Goal: Obtain resource: Download file/media

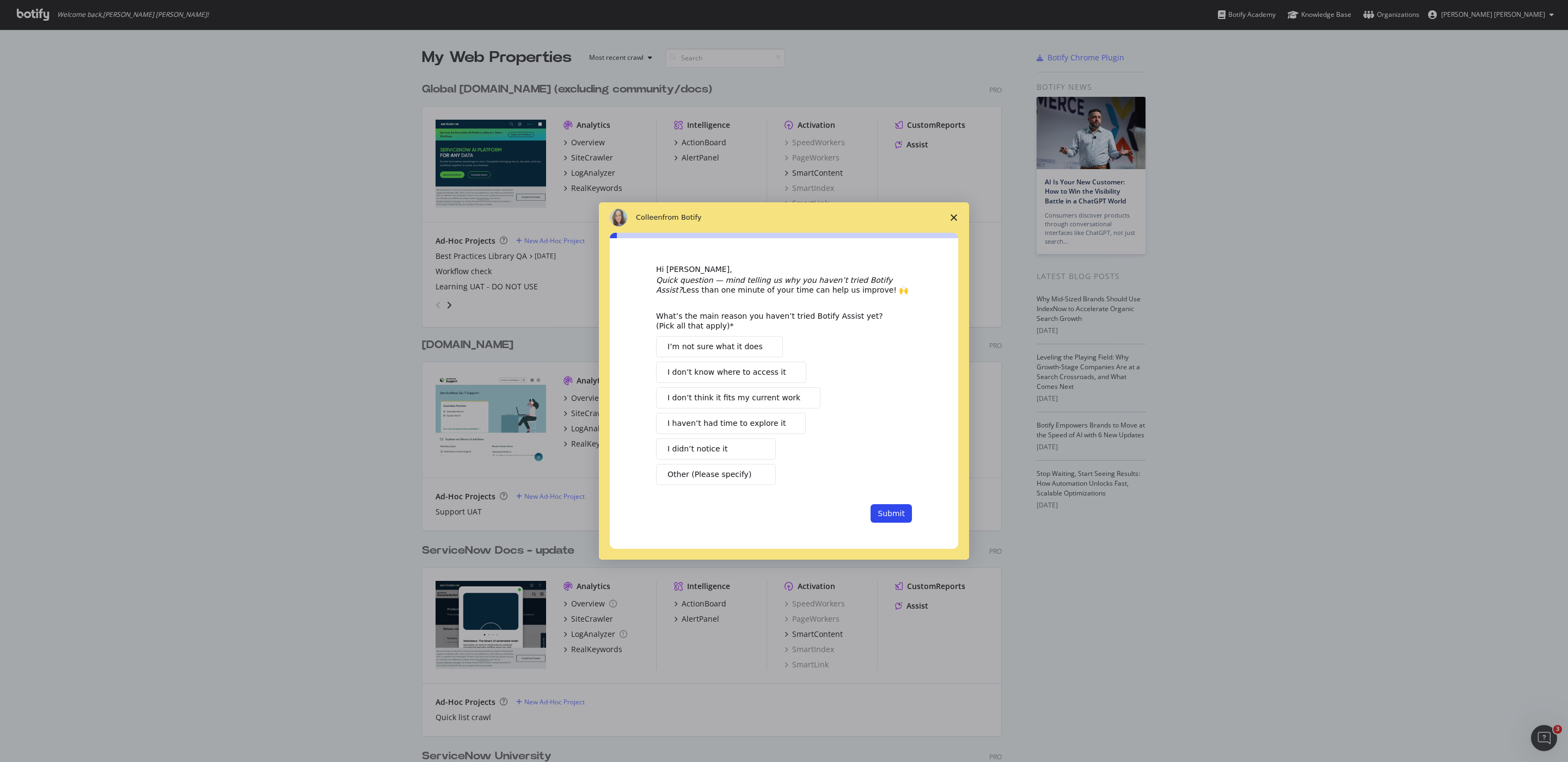
click at [951, 215] on polygon "Close survey" at bounding box center [953, 218] width 6 height 6
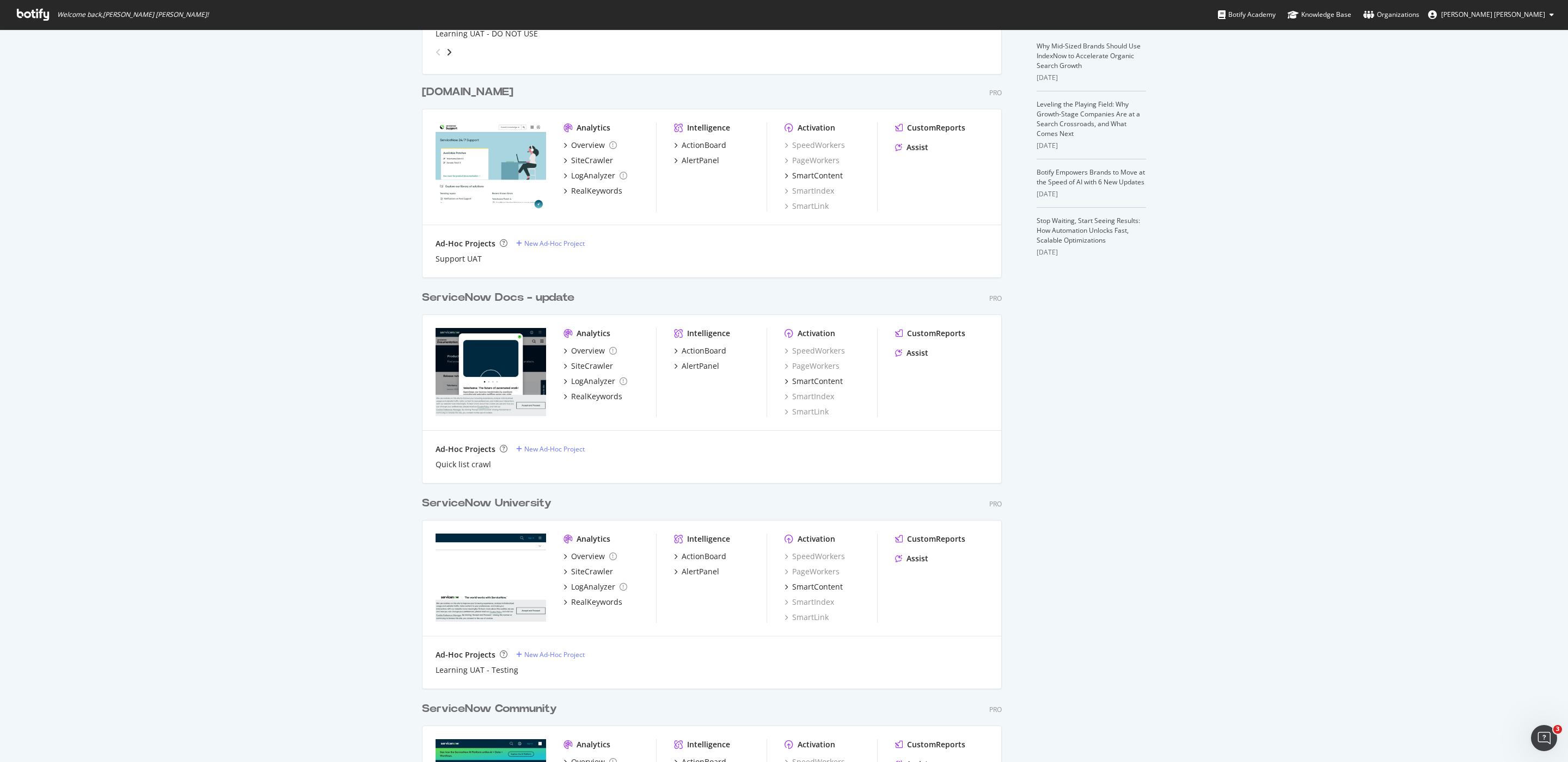
scroll to position [263, 0]
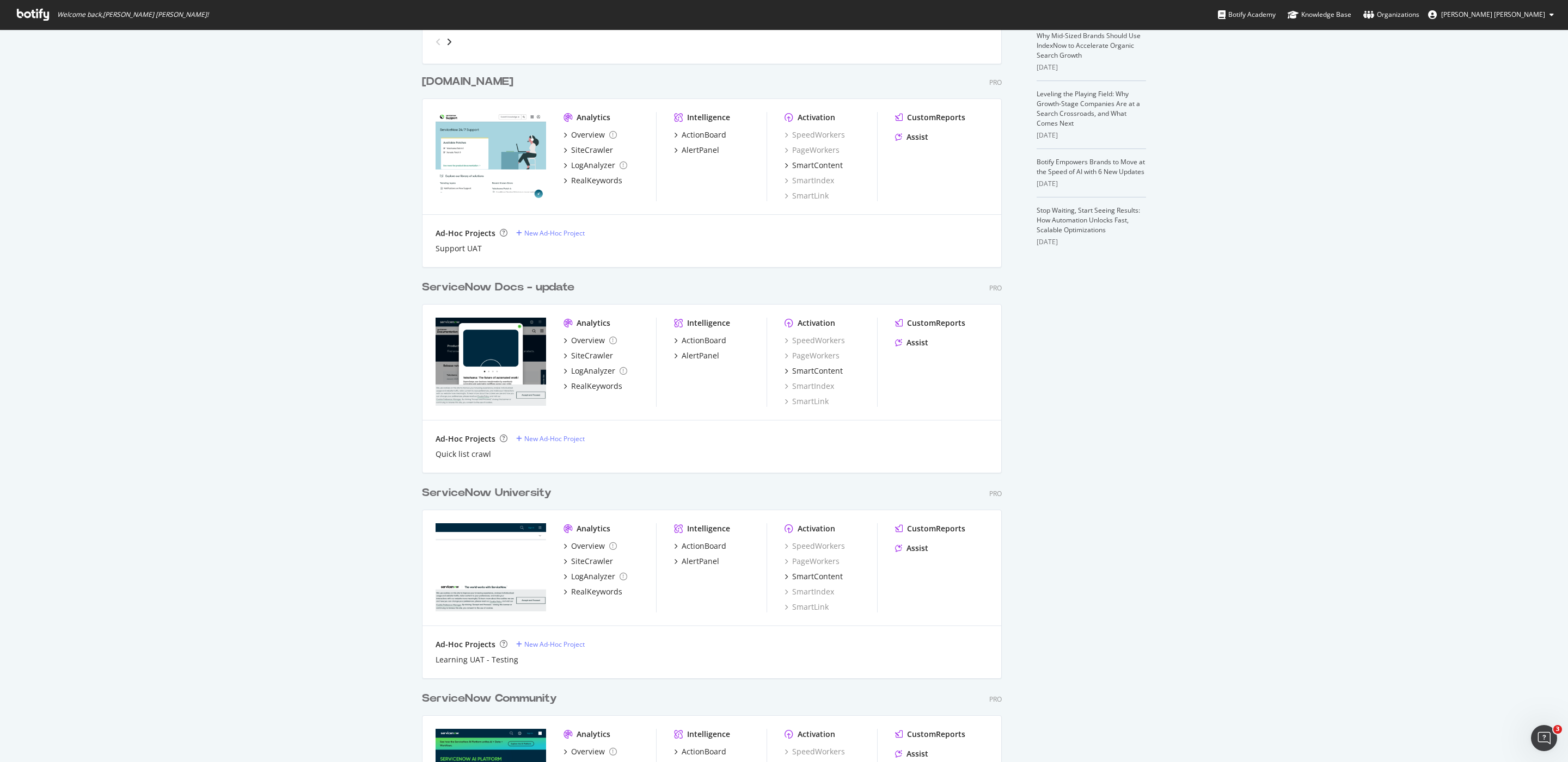
click at [516, 285] on div "ServiceNow Docs - update" at bounding box center [498, 287] width 152 height 16
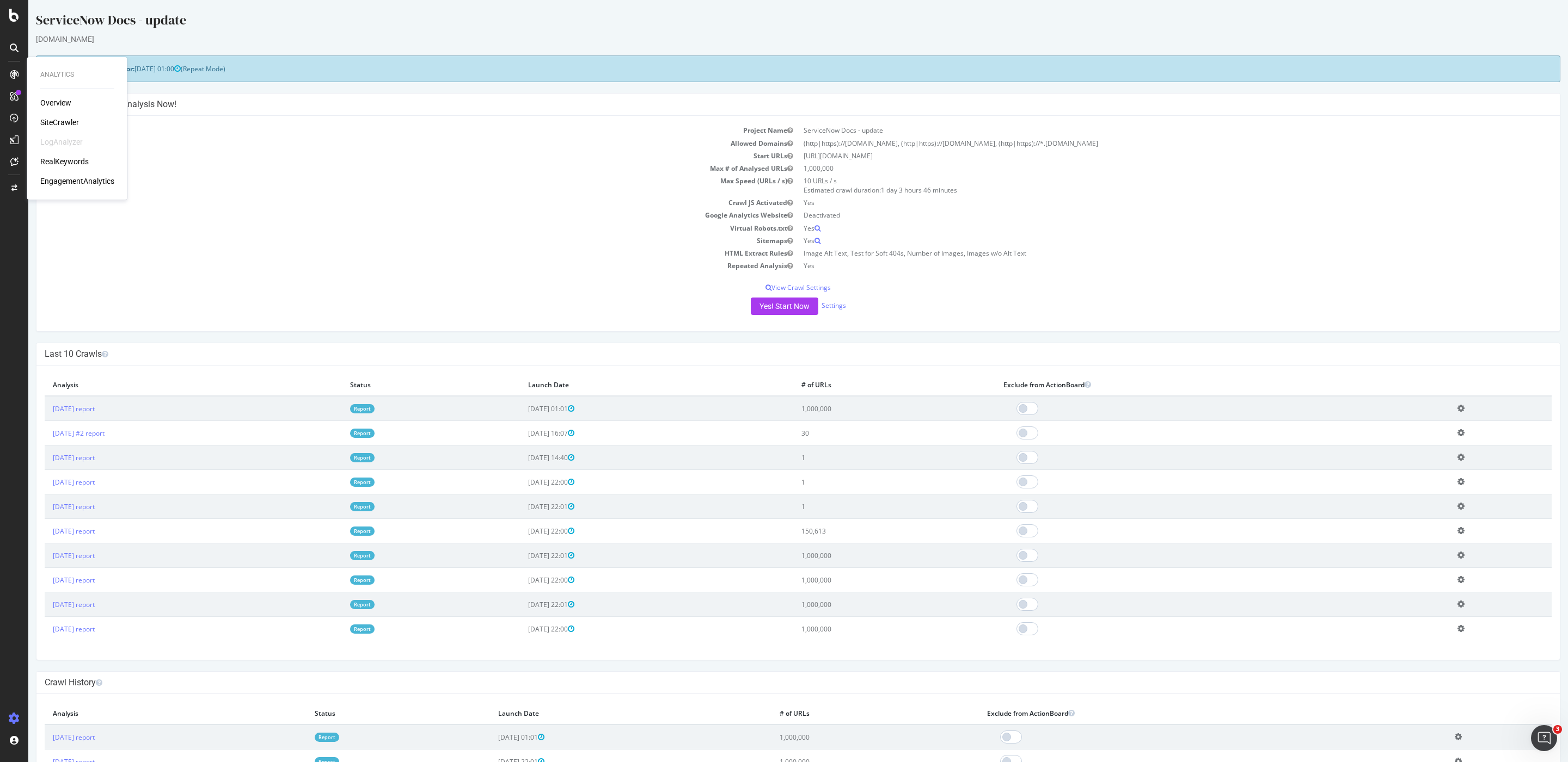
click at [68, 121] on div "SiteCrawler" at bounding box center [59, 122] width 39 height 11
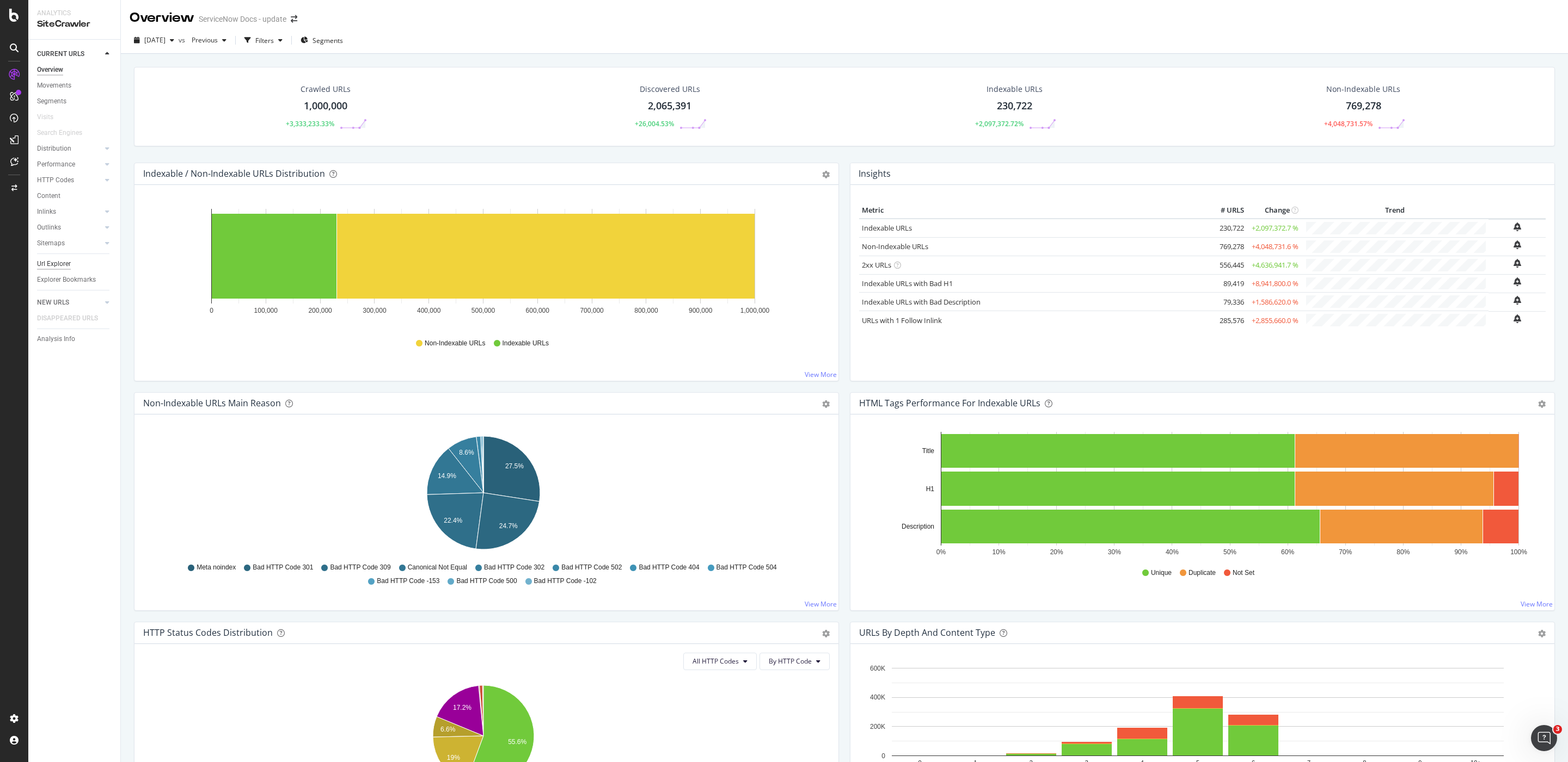
click at [66, 265] on div "Url Explorer" at bounding box center [54, 264] width 34 height 11
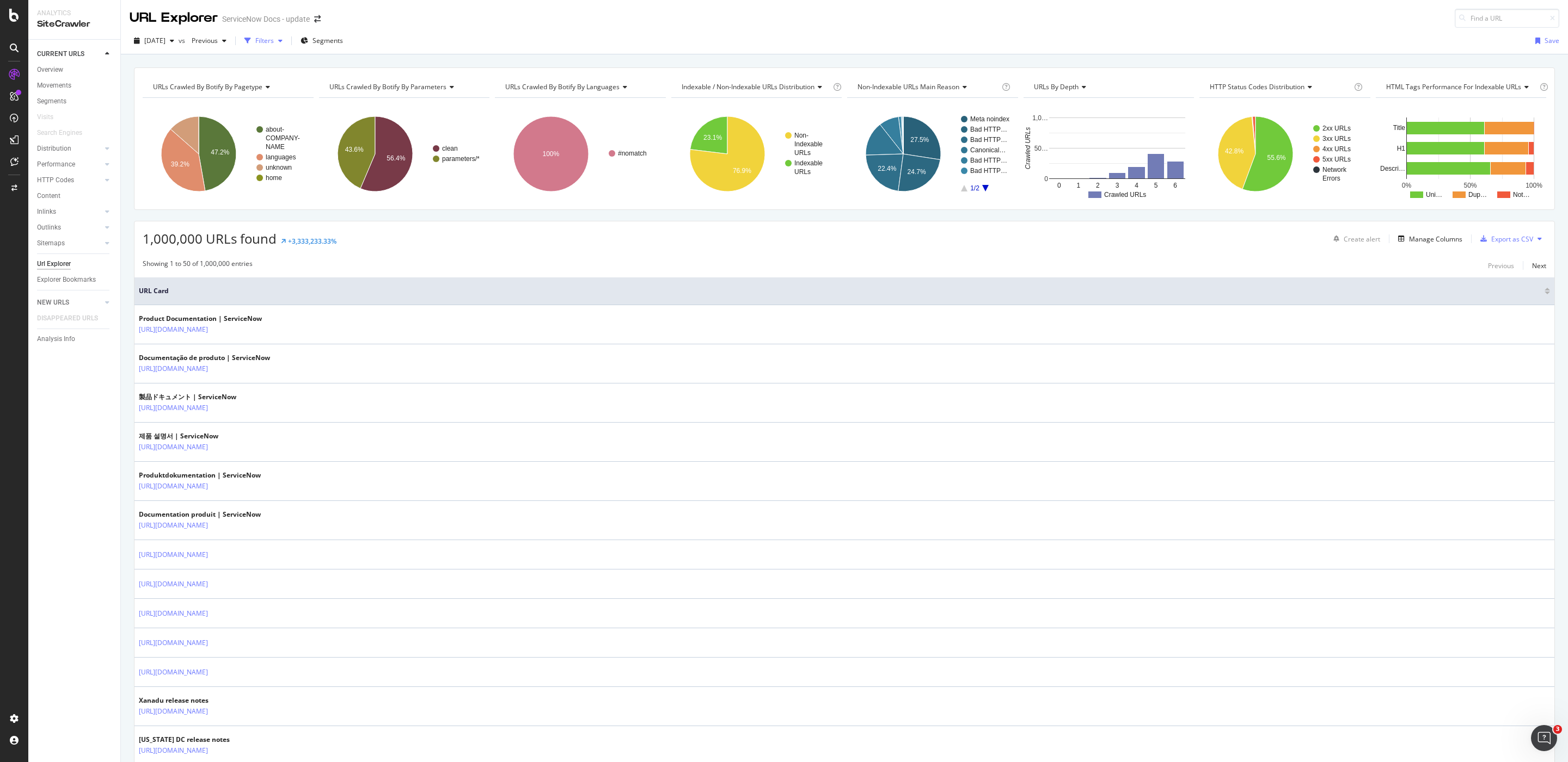
click at [274, 40] on div "Filters" at bounding box center [265, 40] width 19 height 9
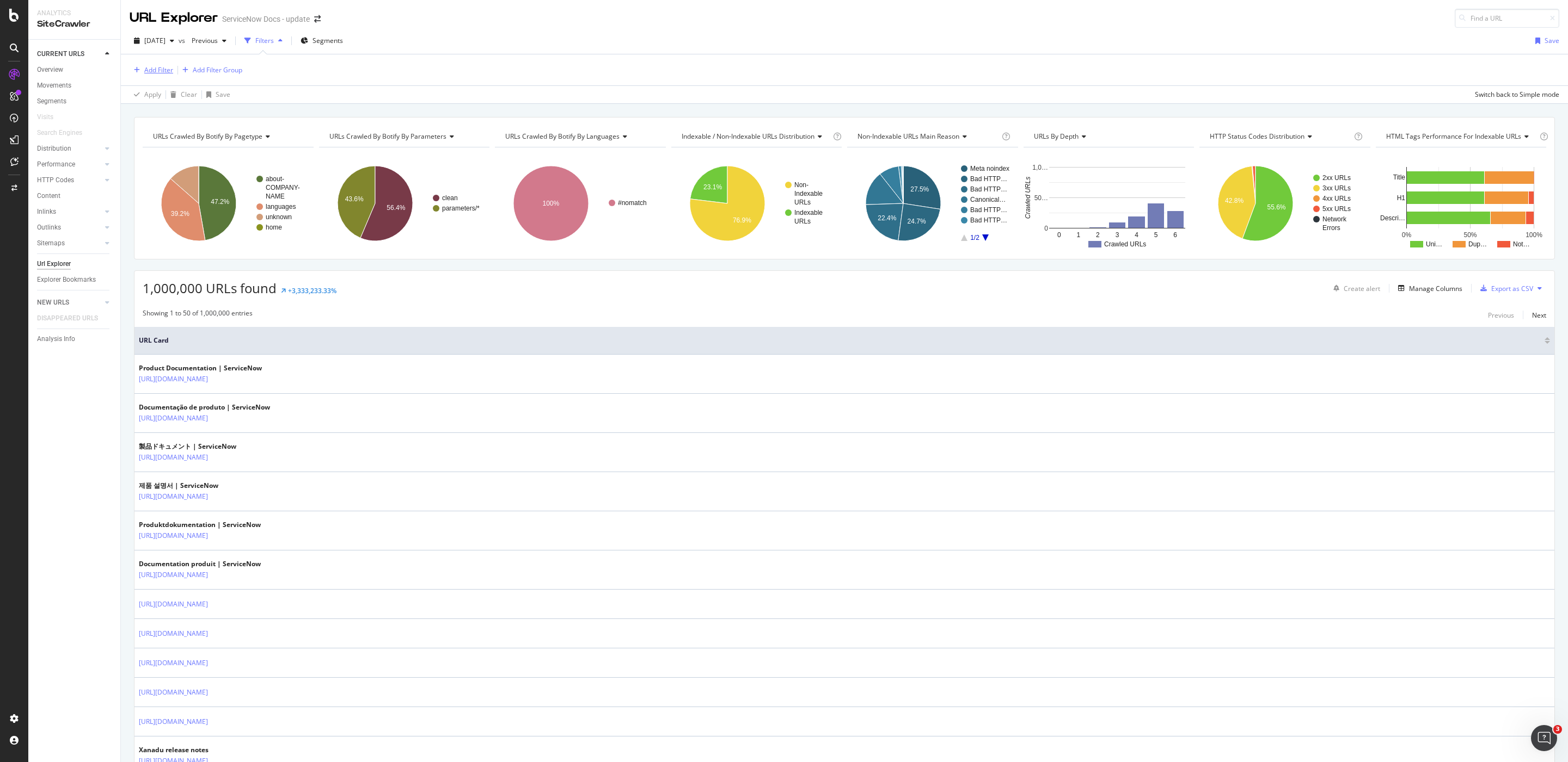
click at [156, 74] on div "Add Filter" at bounding box center [158, 69] width 29 height 9
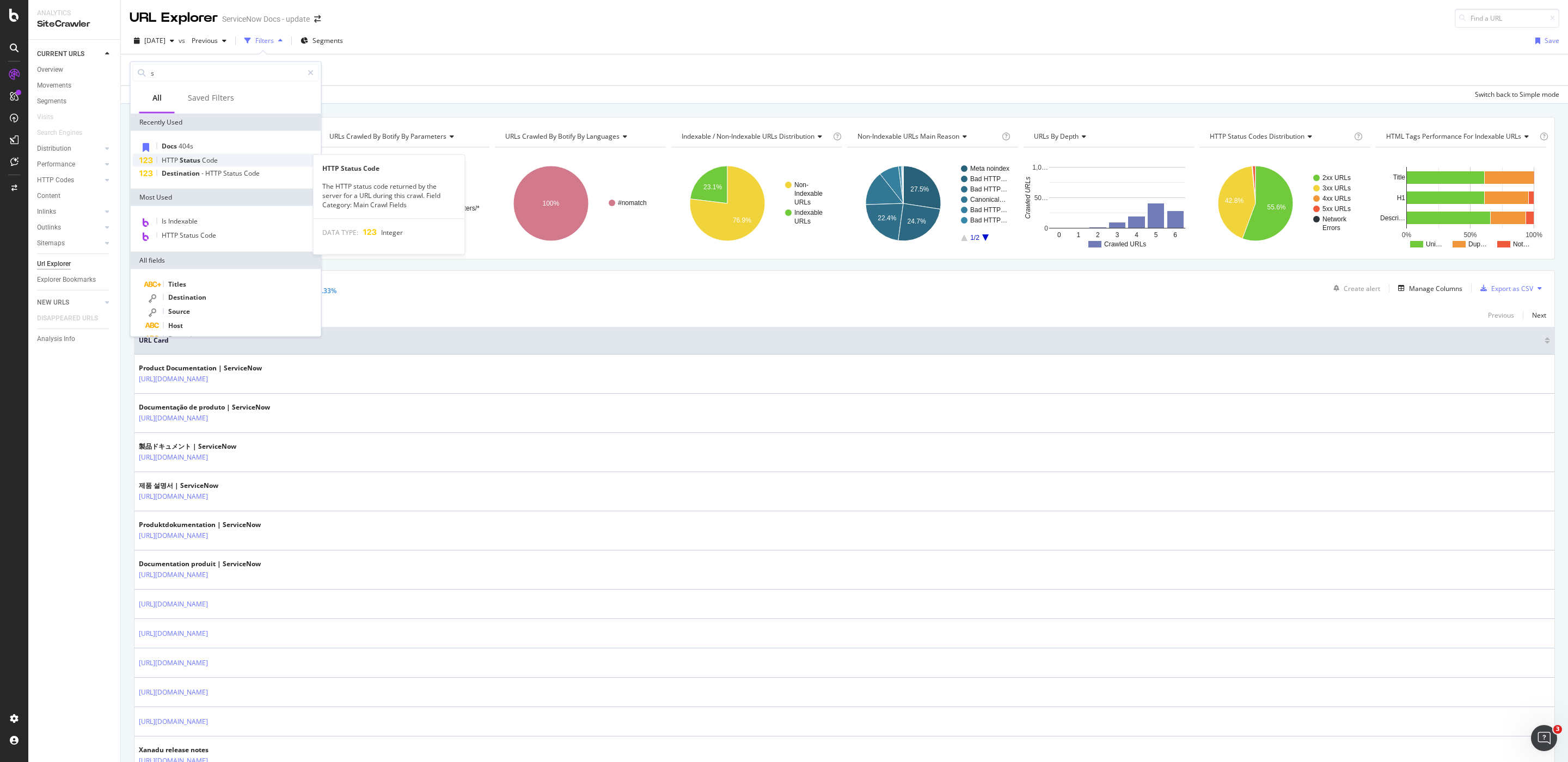
type input "s"
click at [207, 156] on span "Code" at bounding box center [210, 160] width 16 height 9
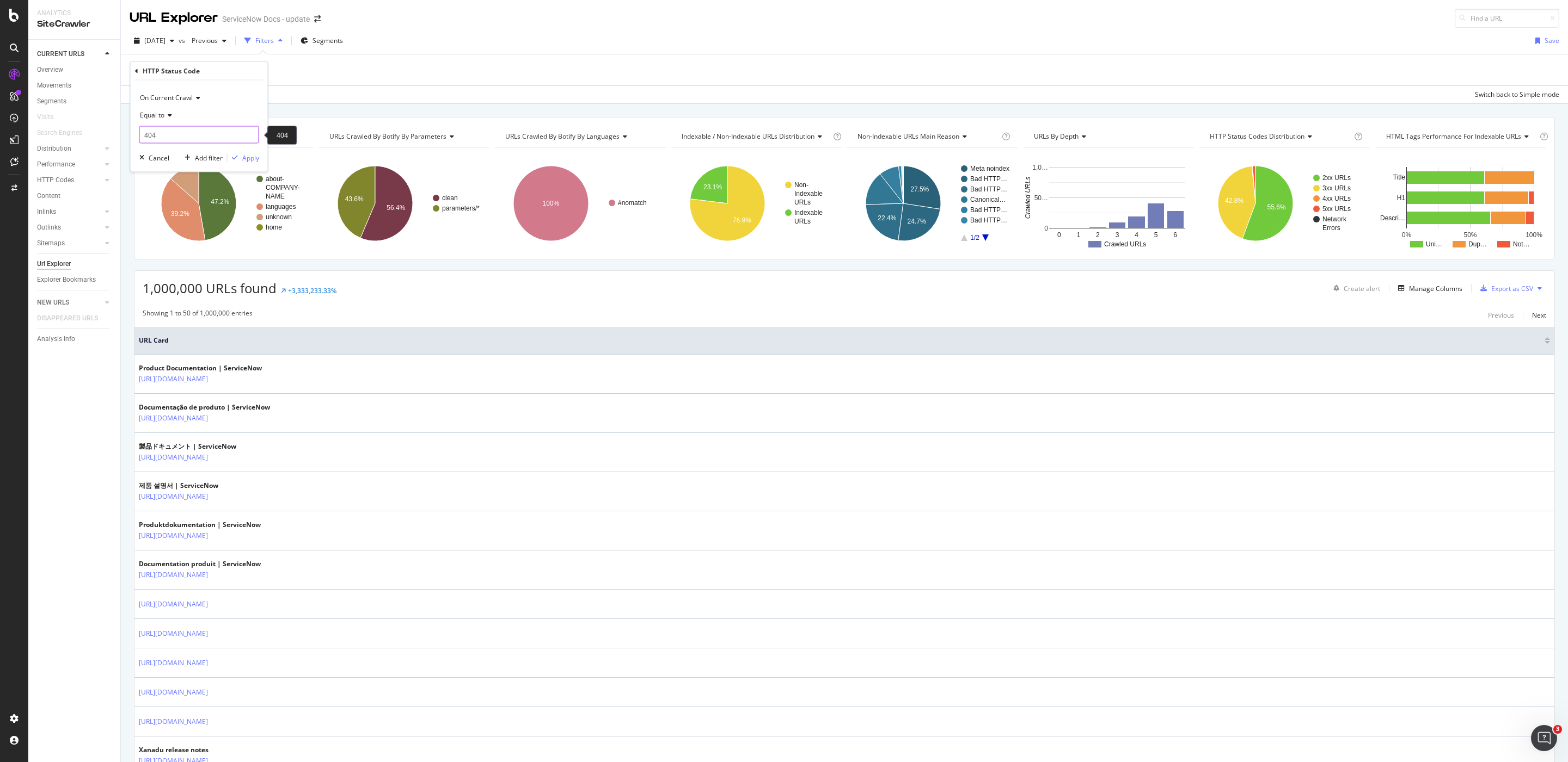
click at [186, 130] on input "404" at bounding box center [199, 135] width 120 height 18
type input "200"
click at [228, 151] on span "556,445 URLS" at bounding box center [238, 149] width 40 height 9
click at [248, 165] on div "On Current Crawl Equal to 200 200 Cancel Add filter Apply" at bounding box center [199, 126] width 137 height 91
click at [252, 151] on div "On Current Crawl Equal to 200 200 Cancel Add filter Apply" at bounding box center [199, 126] width 137 height 91
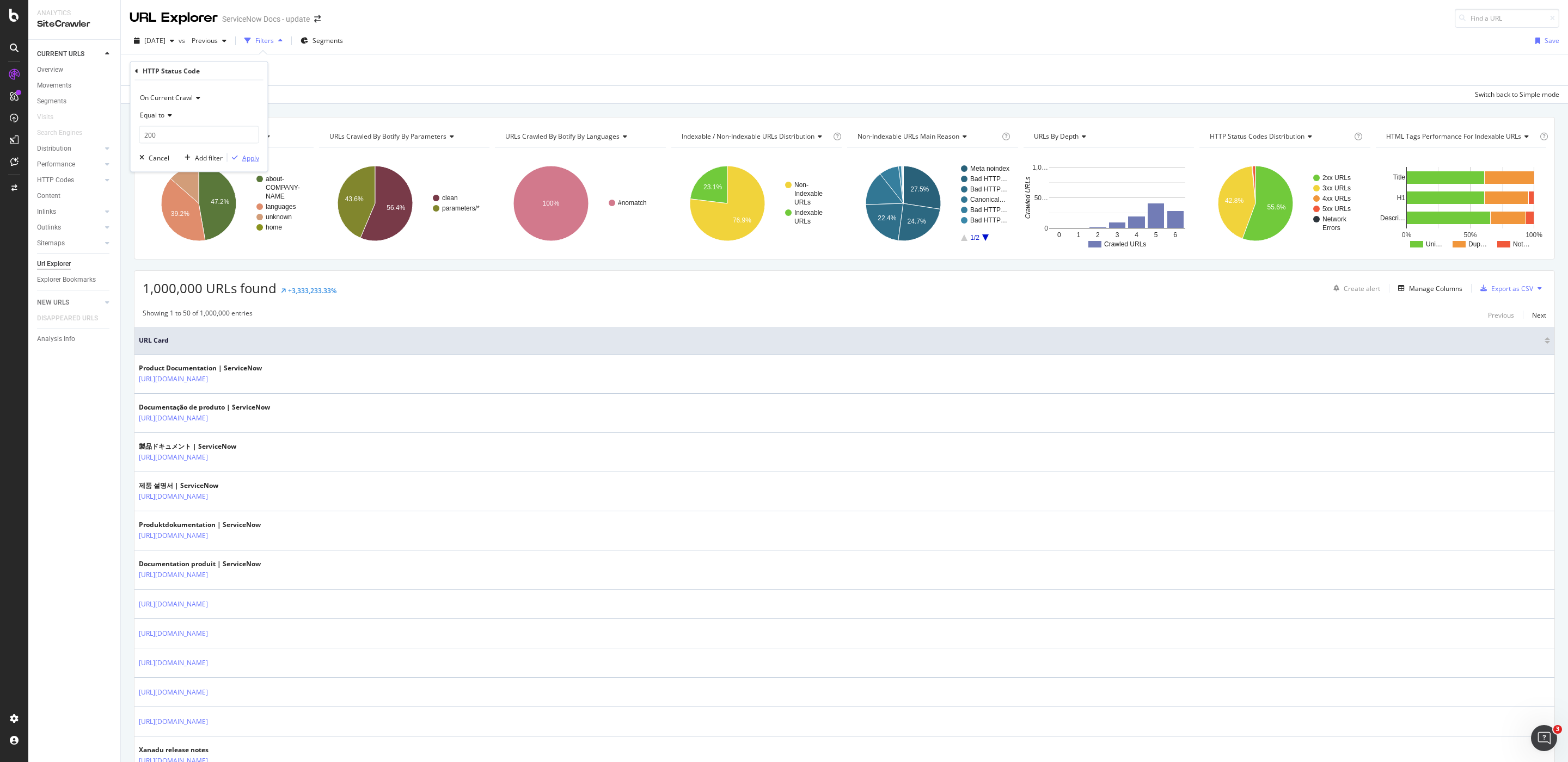
click at [242, 156] on div "Apply" at bounding box center [250, 157] width 17 height 9
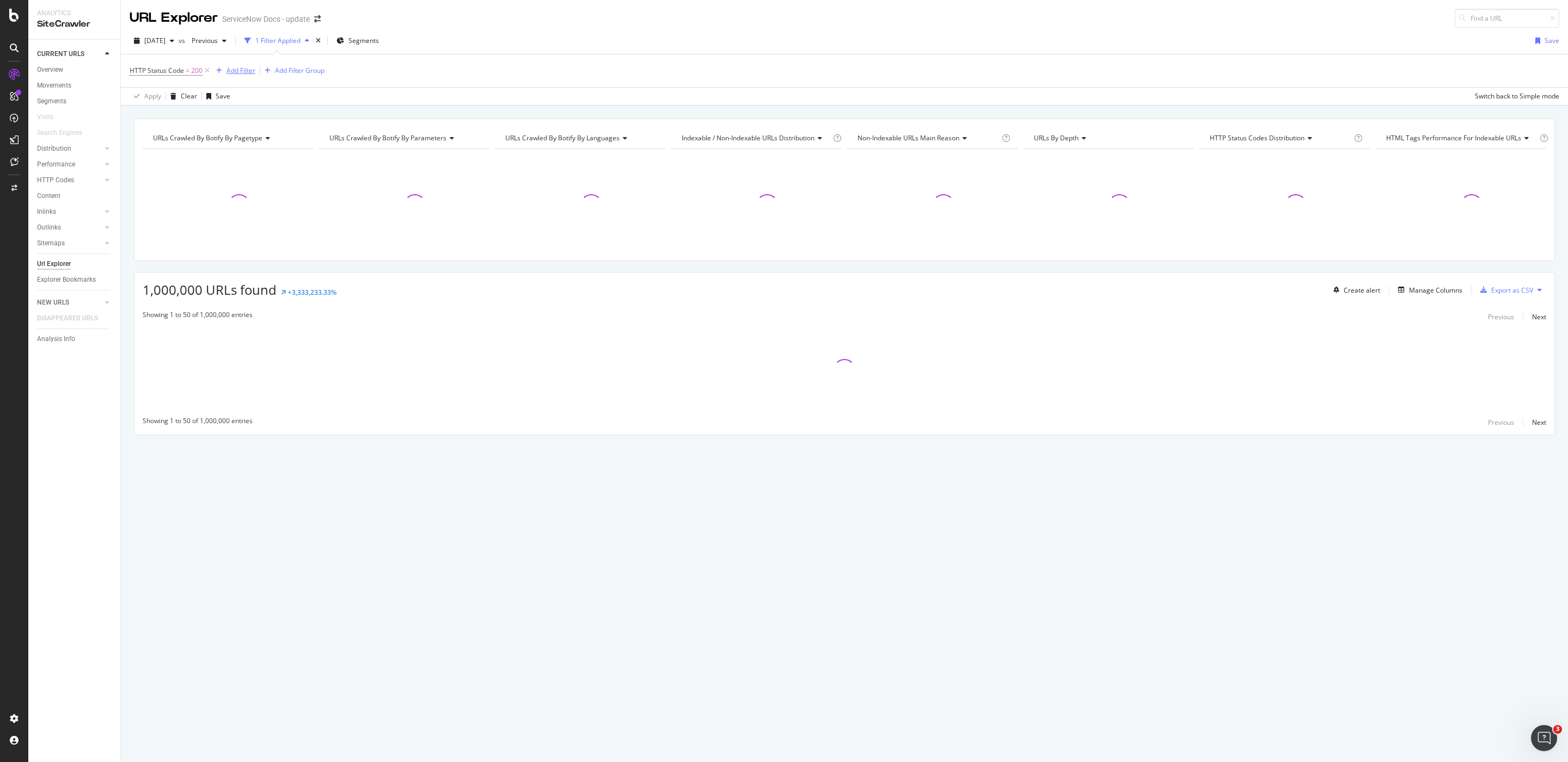
click at [238, 77] on div "Add Filter" at bounding box center [233, 70] width 44 height 12
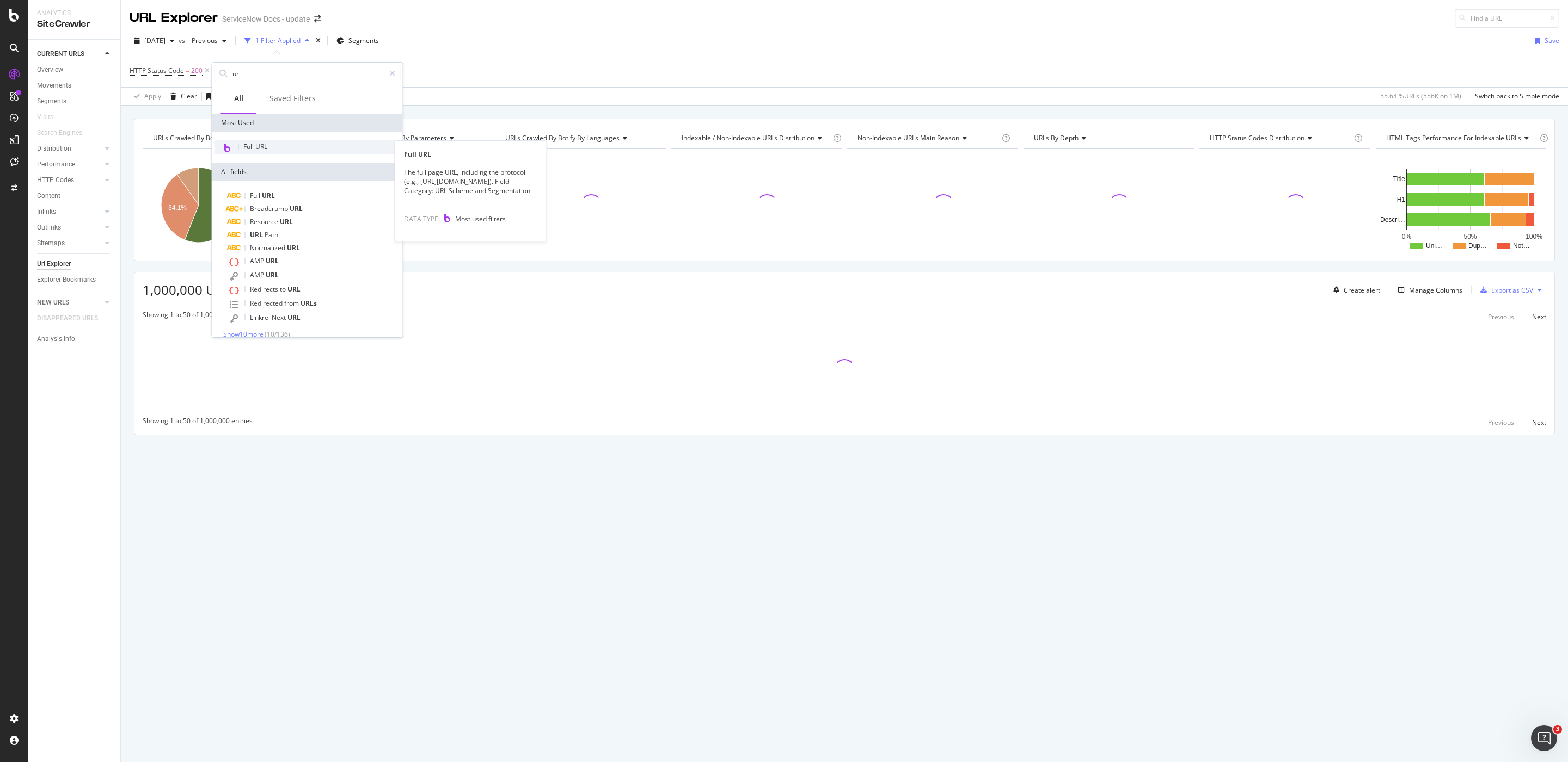
type input "url"
click at [278, 147] on div "Full URL" at bounding box center [307, 147] width 186 height 14
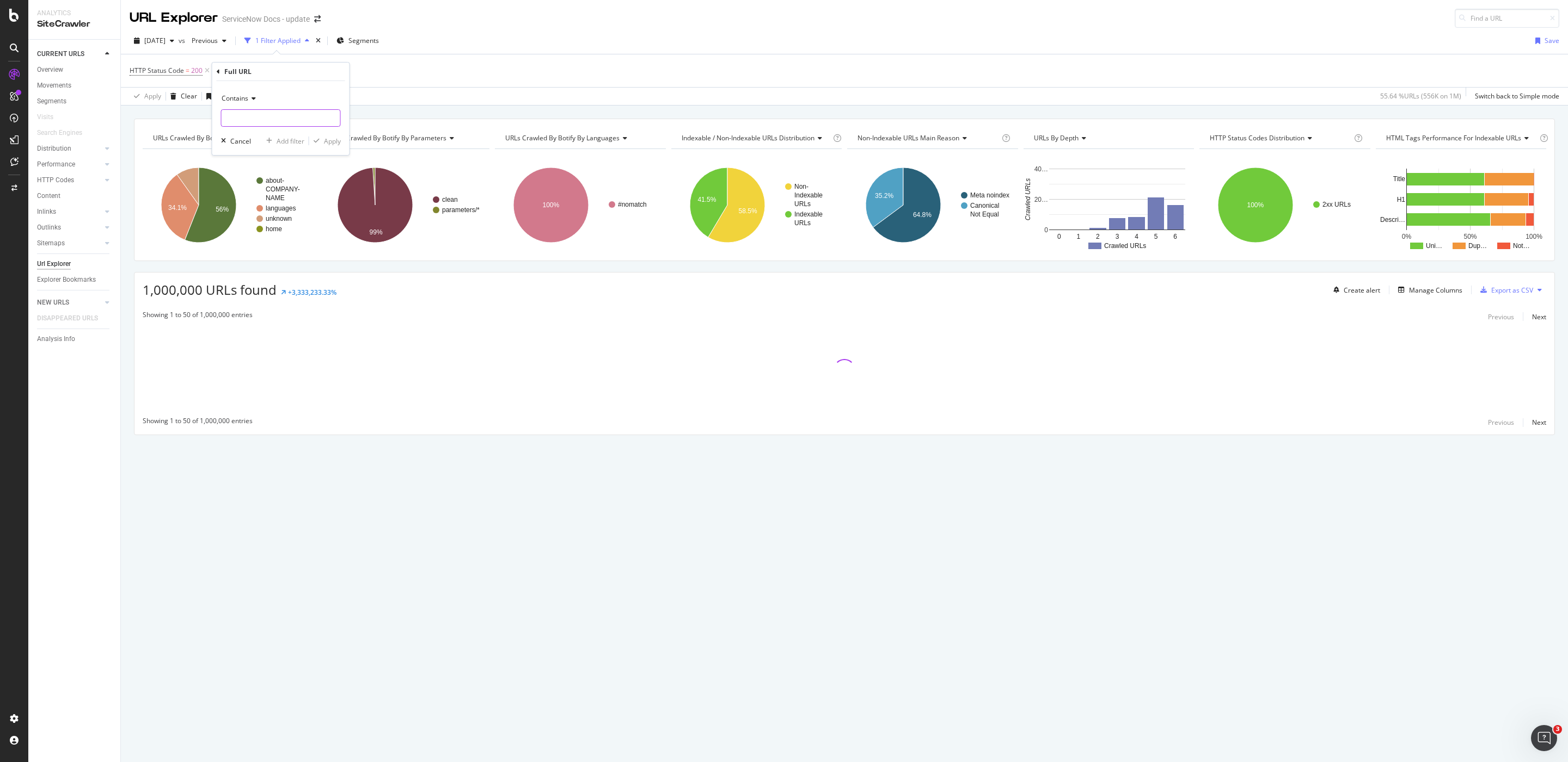
click at [260, 116] on input "text" at bounding box center [281, 118] width 119 height 18
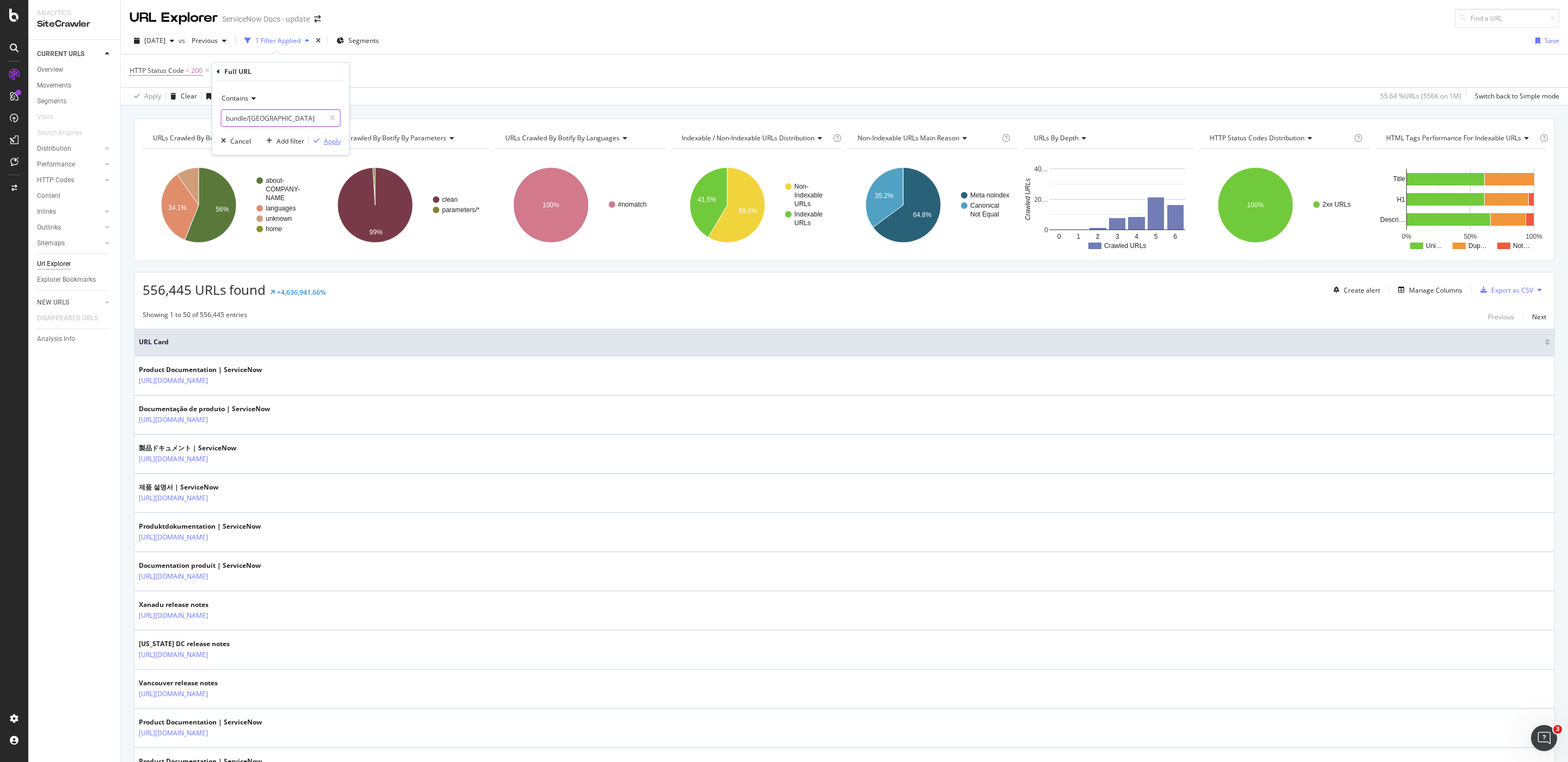
type input "bundle/[GEOGRAPHIC_DATA]"
click at [324, 140] on div "Apply" at bounding box center [332, 141] width 17 height 9
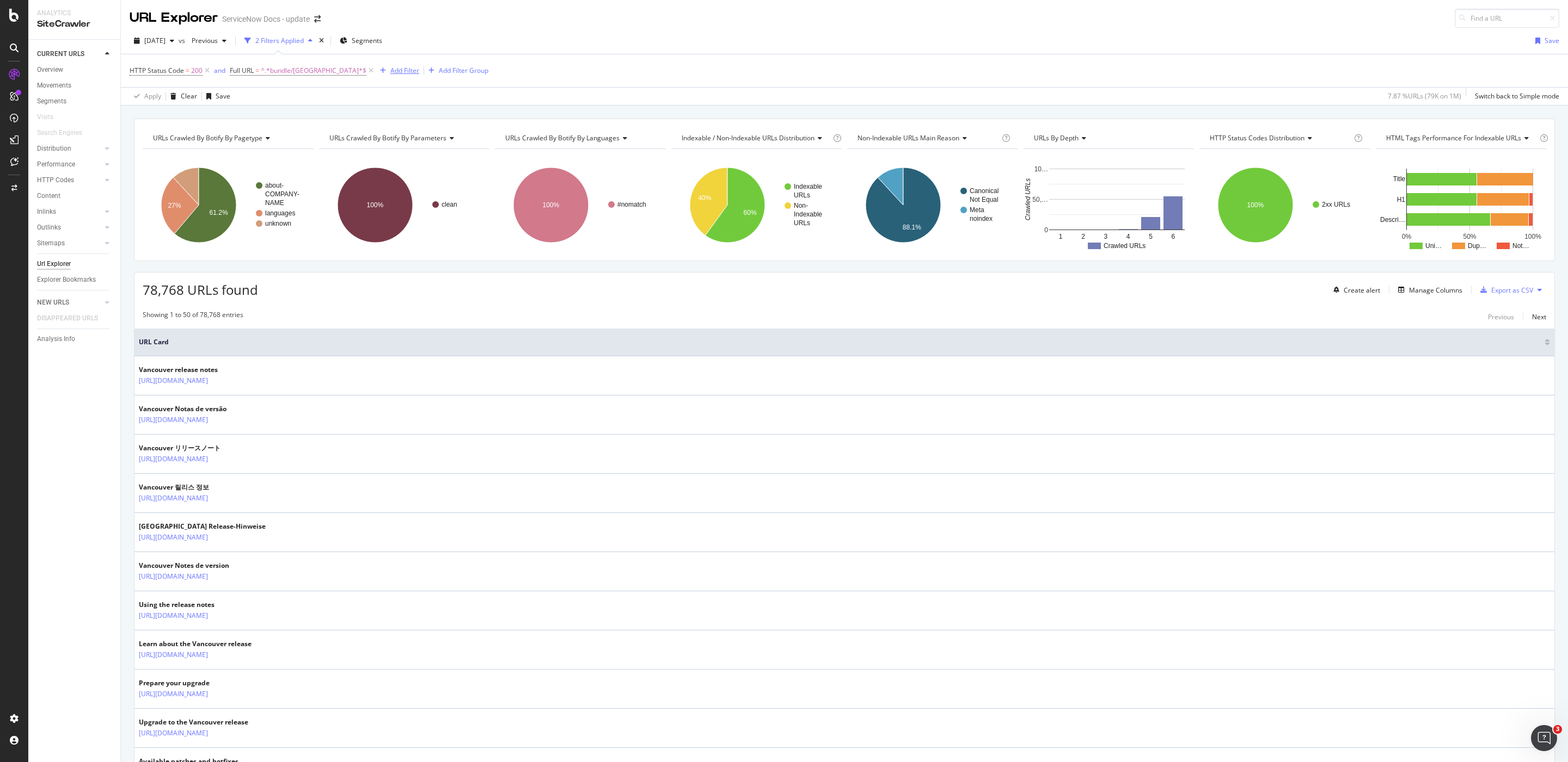
click at [391, 71] on div "Add Filter" at bounding box center [405, 70] width 29 height 9
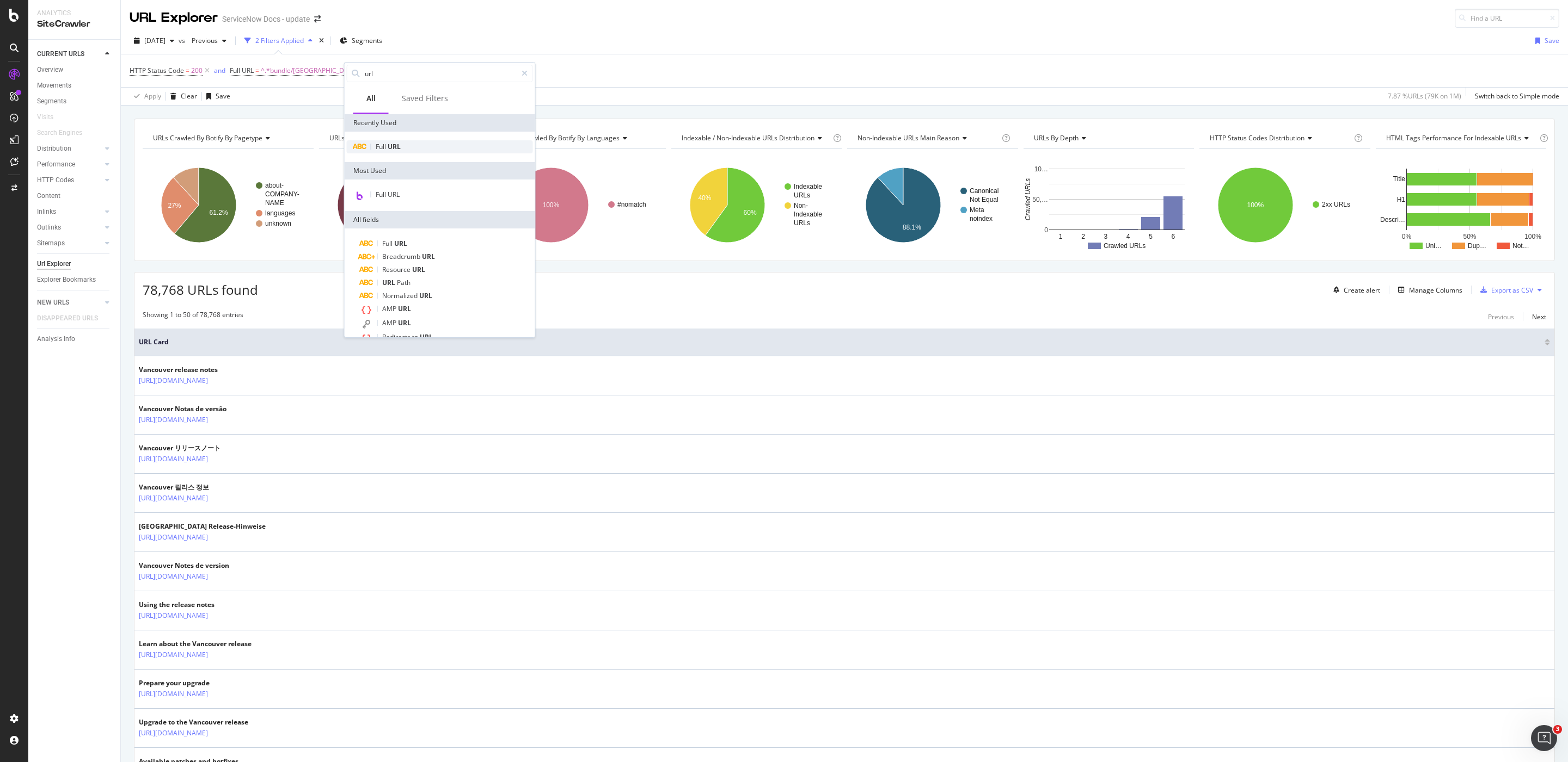
click at [409, 148] on div "Full URL" at bounding box center [439, 146] width 186 height 13
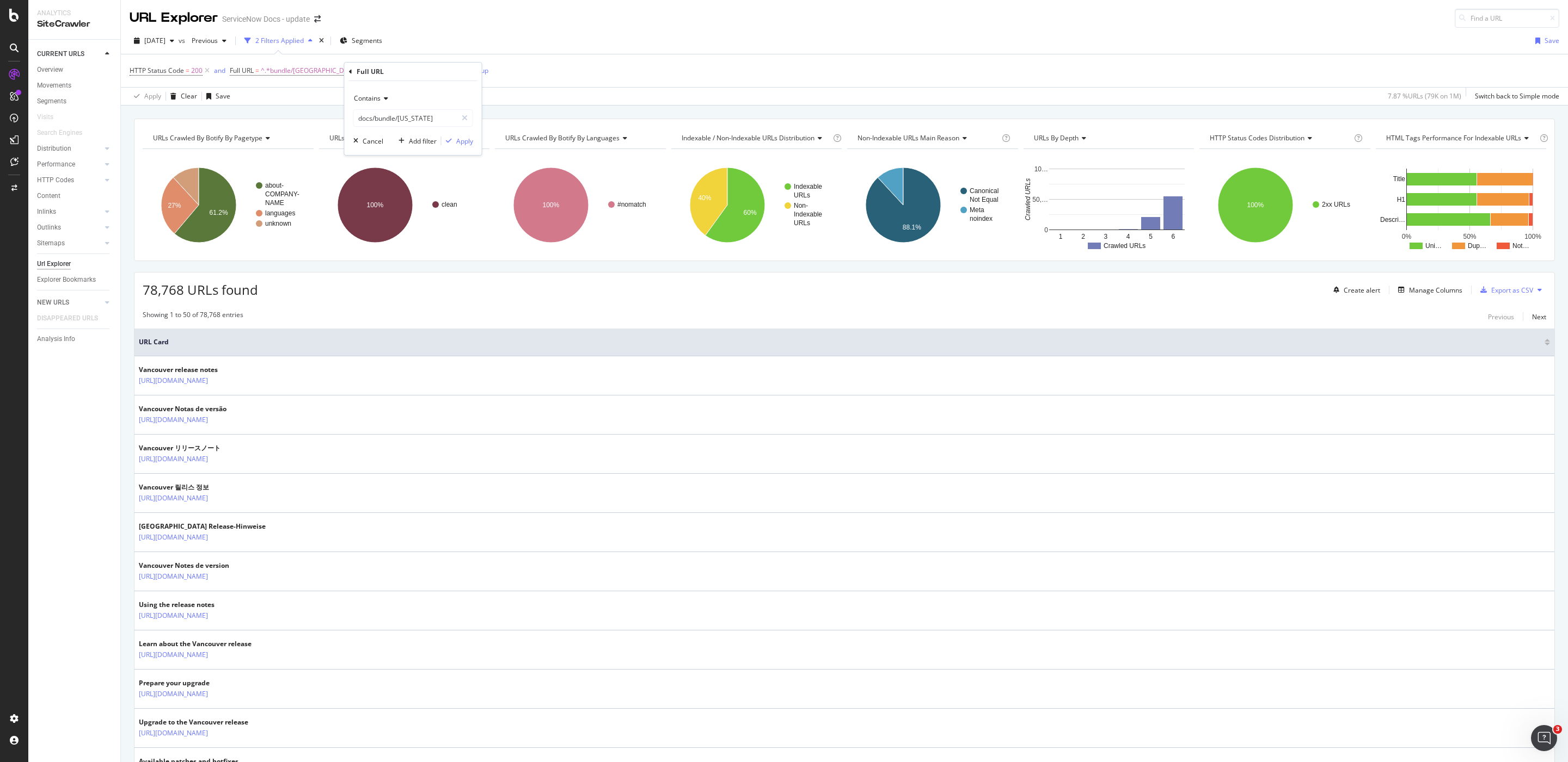
click at [380, 98] on span "Contains" at bounding box center [367, 98] width 27 height 9
click at [418, 219] on div "Doesn't contain" at bounding box center [414, 220] width 116 height 14
click at [436, 122] on input "docs/bundle/[US_STATE]" at bounding box center [405, 118] width 103 height 18
type input "pt-BR"
click at [470, 141] on div "Apply" at bounding box center [464, 141] width 17 height 9
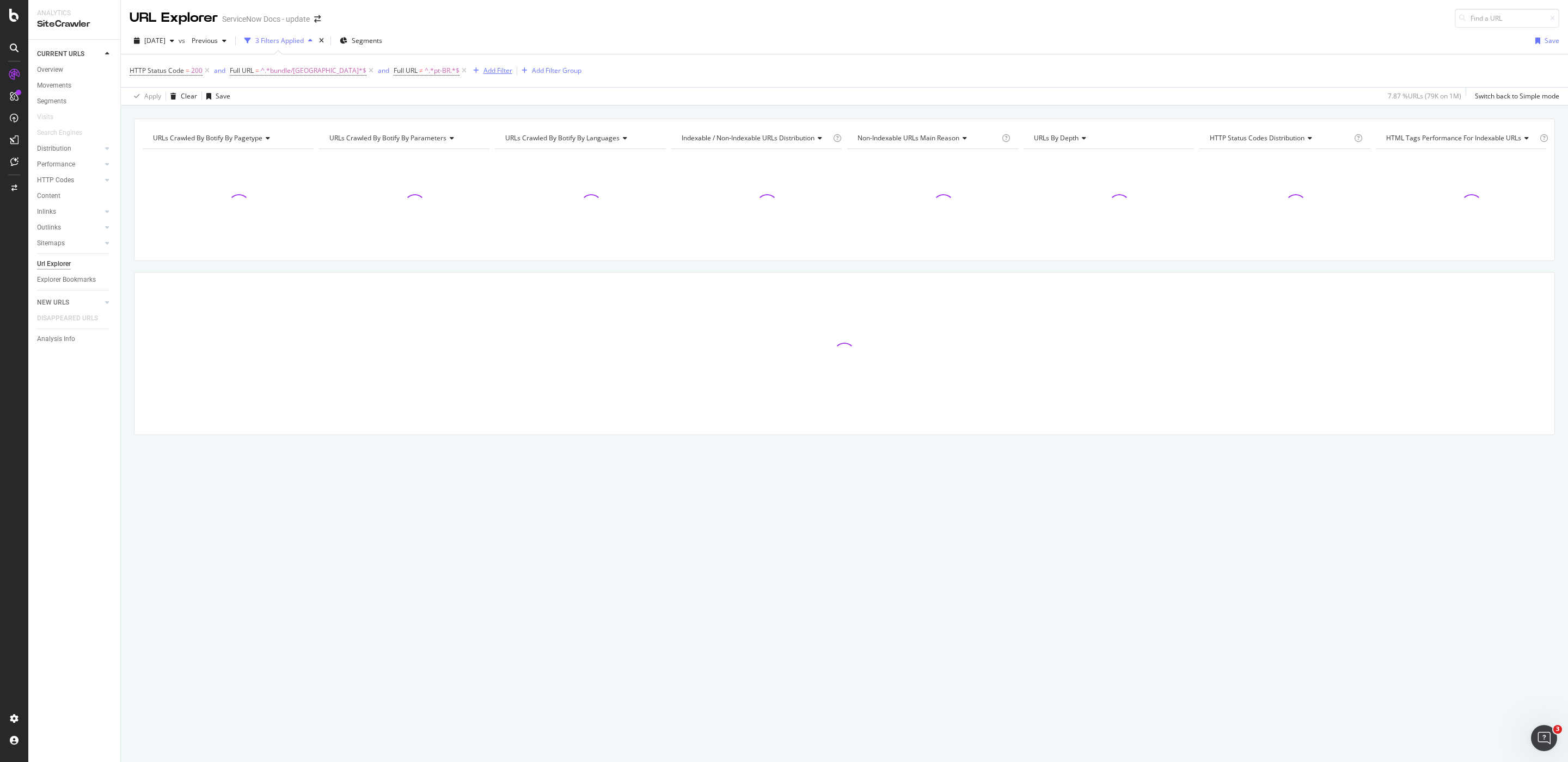
click at [483, 71] on div "Add Filter" at bounding box center [498, 70] width 29 height 9
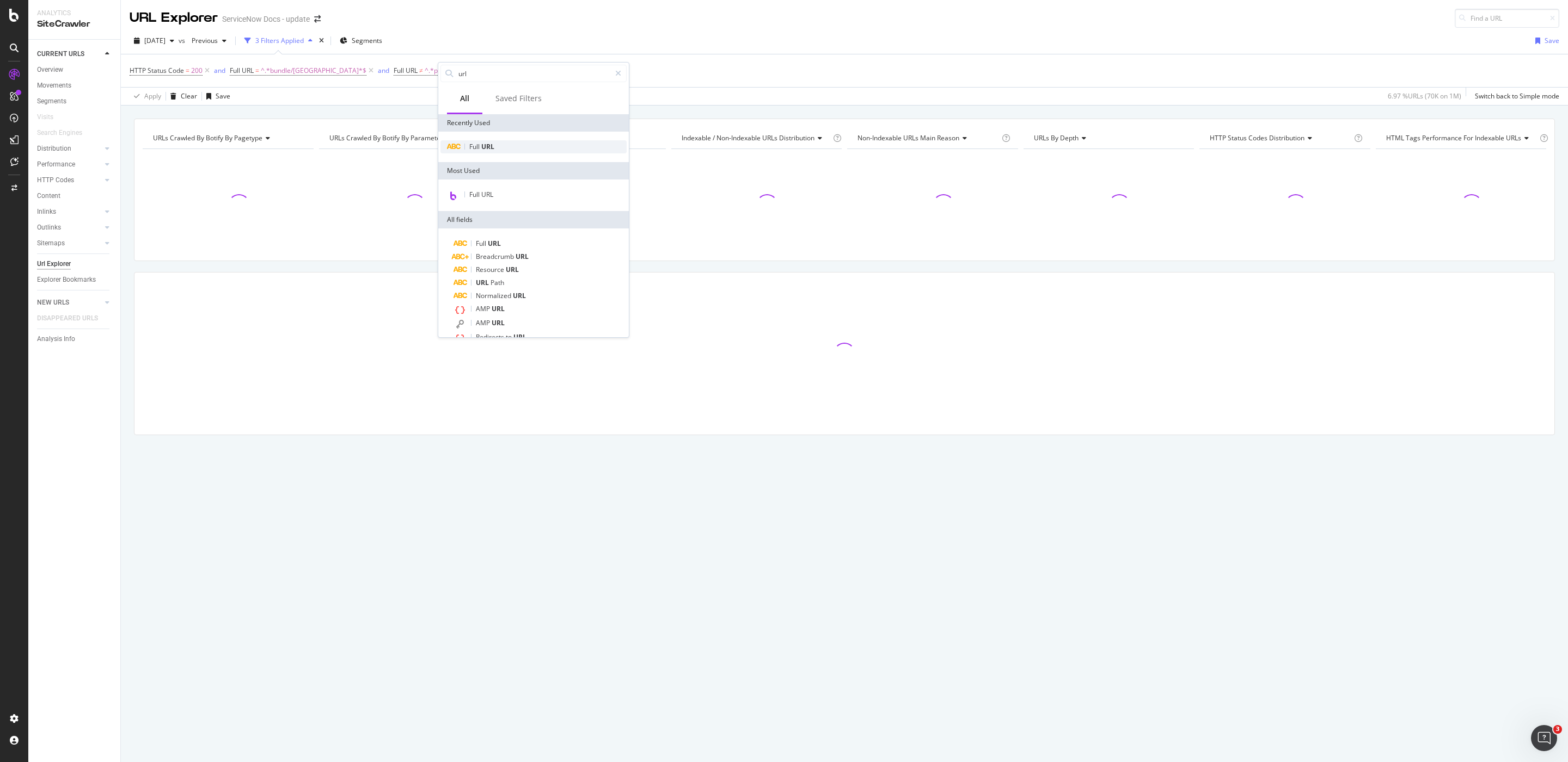
click at [481, 145] on span "URL" at bounding box center [488, 146] width 13 height 9
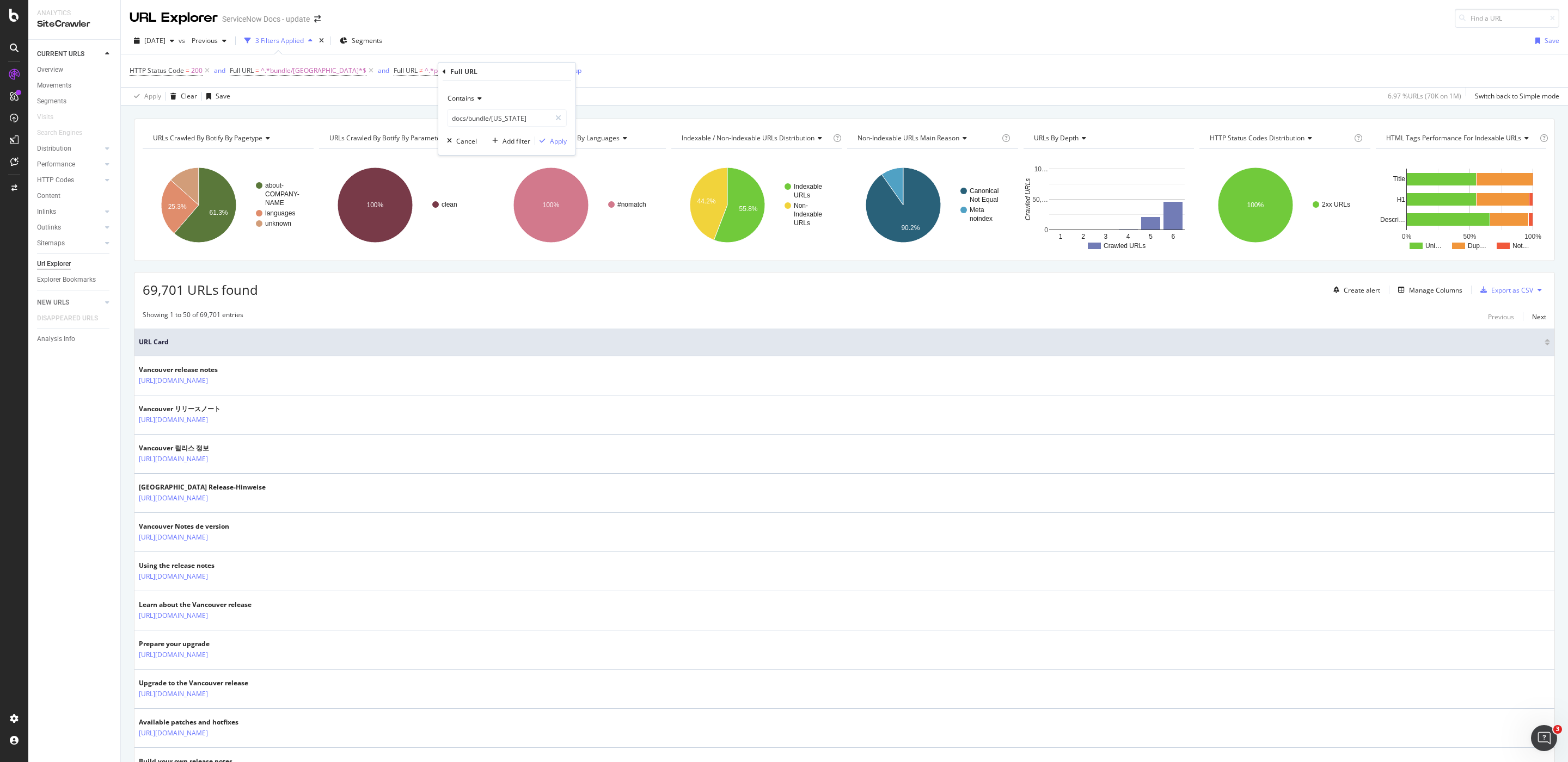
click at [451, 98] on span "Contains" at bounding box center [461, 98] width 27 height 9
click at [530, 221] on div "Doesn't contain" at bounding box center [508, 220] width 116 height 14
click at [504, 116] on input "docs/bundle/[US_STATE]" at bounding box center [499, 118] width 103 height 18
type input "de-DE"
click at [556, 140] on div "Apply" at bounding box center [558, 141] width 17 height 9
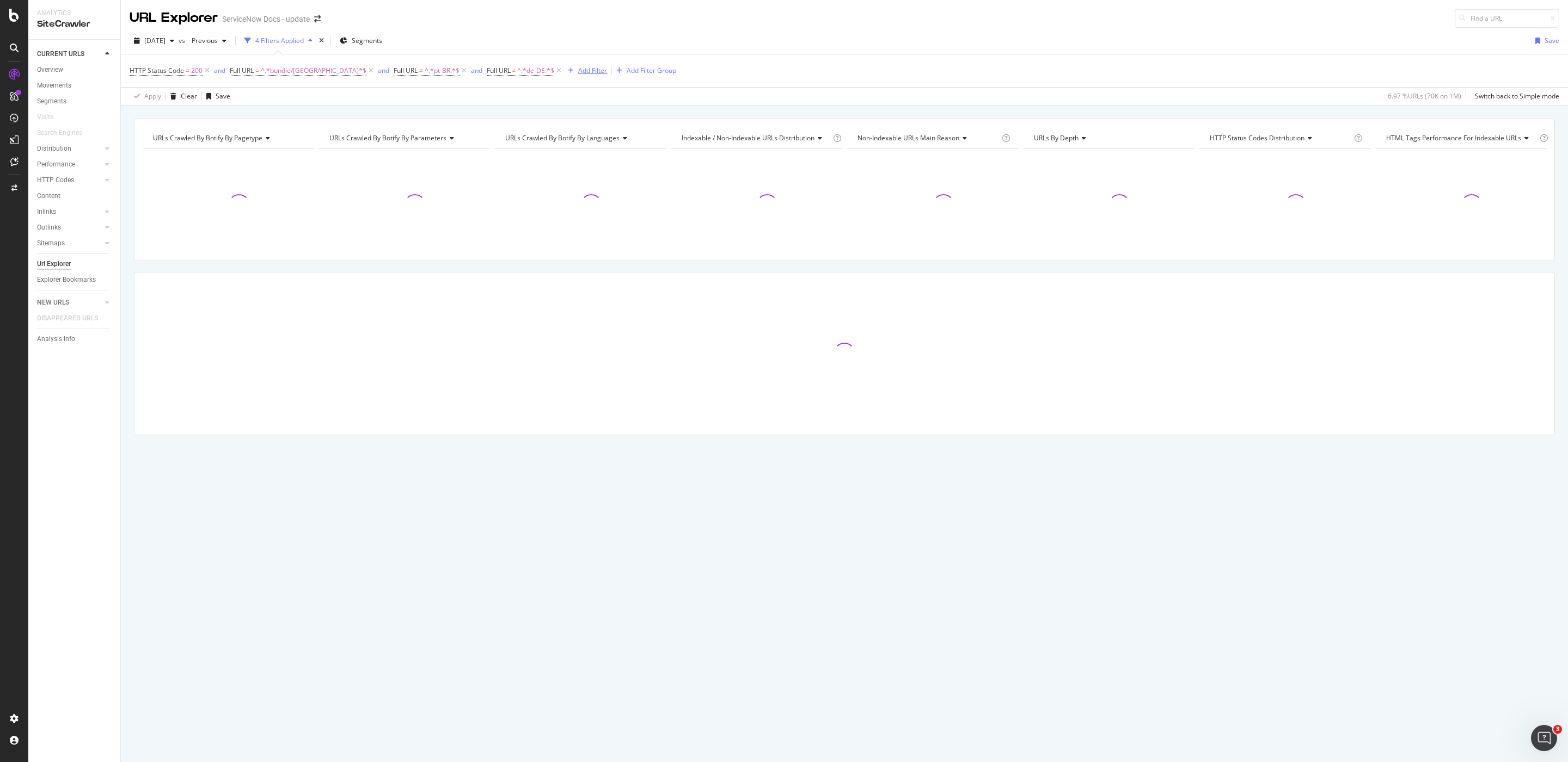
click at [568, 73] on icon "button" at bounding box center [571, 71] width 6 height 6
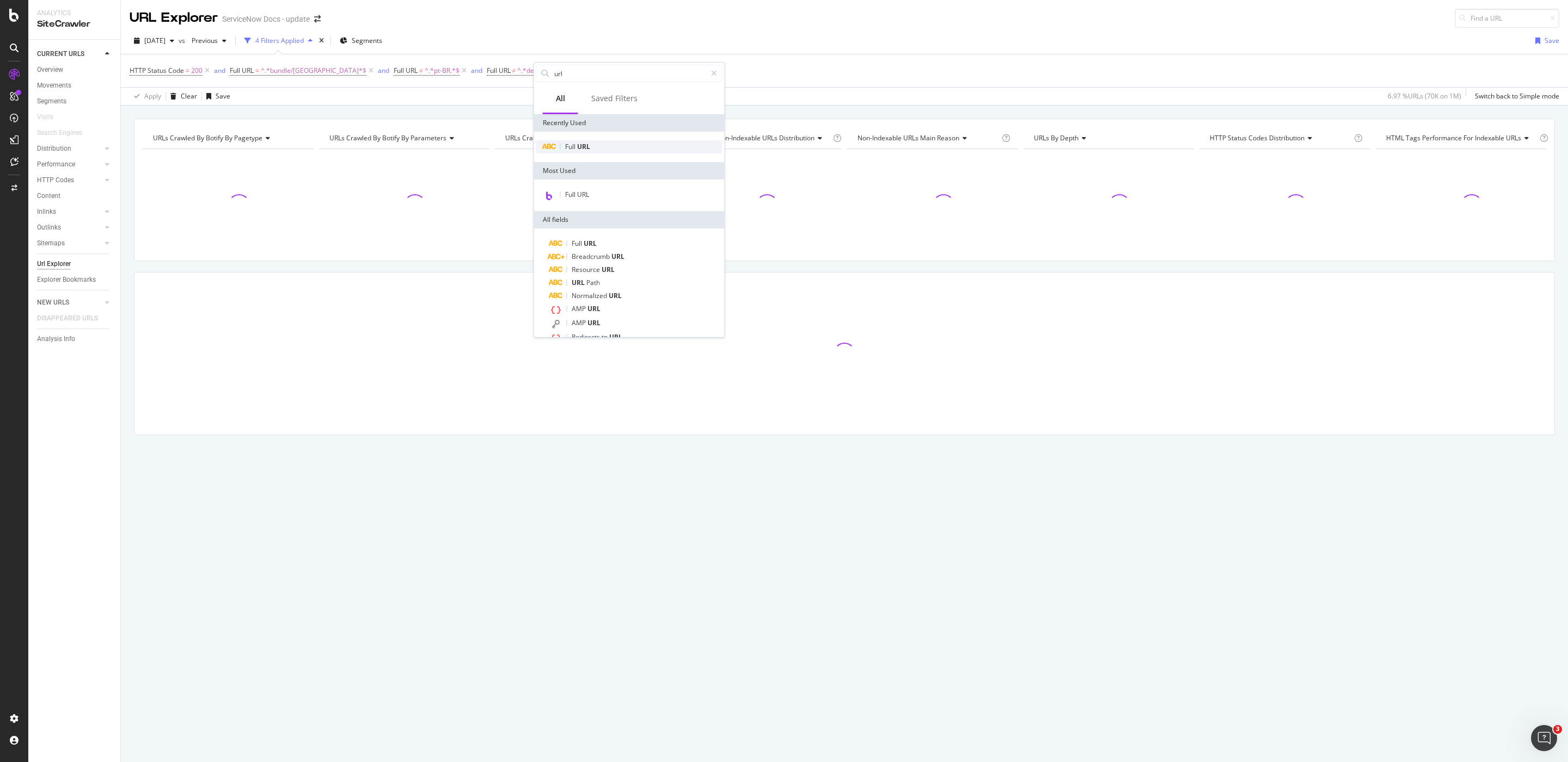
click at [606, 143] on div "Full URL" at bounding box center [629, 146] width 186 height 13
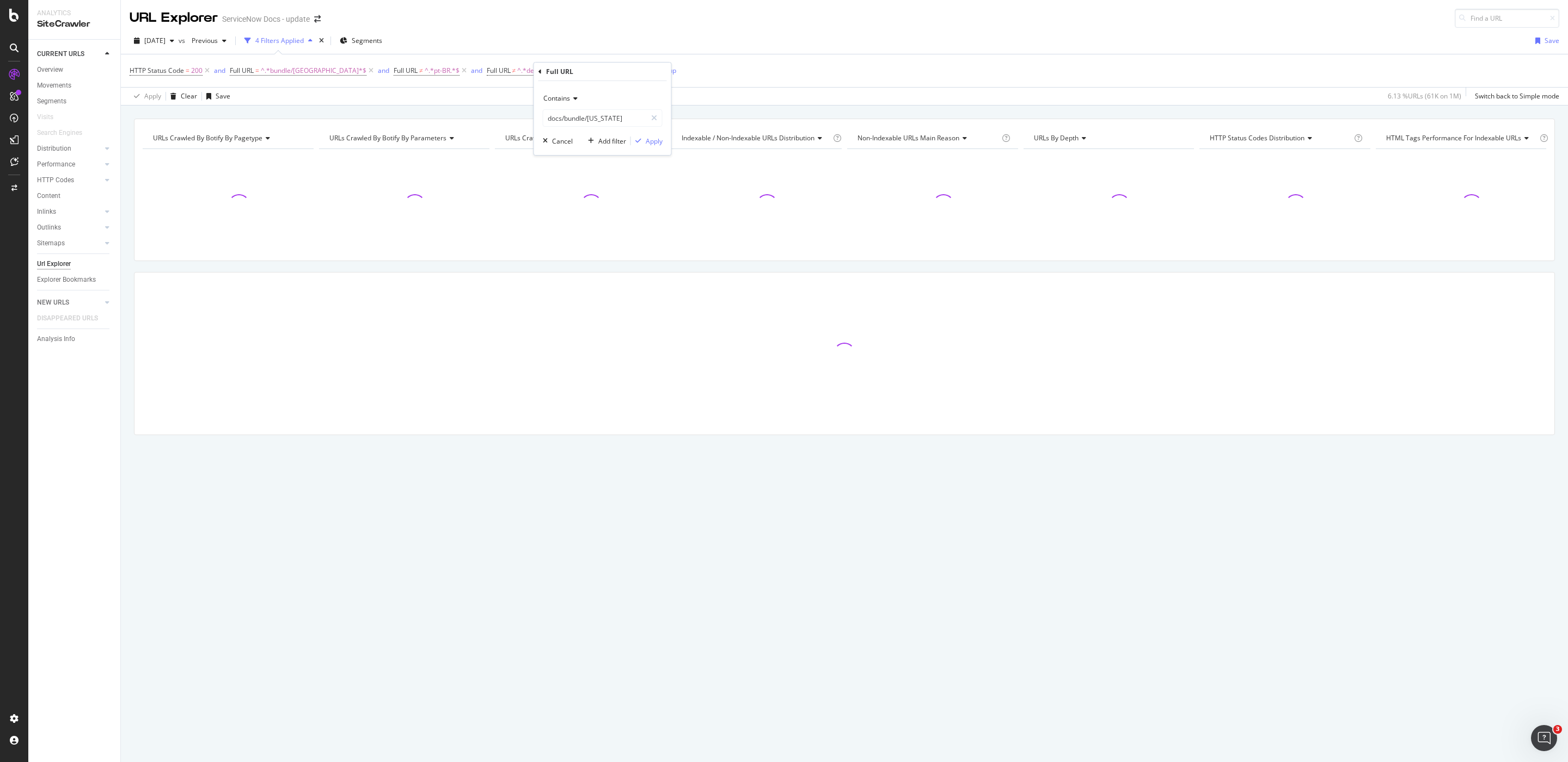
click at [575, 100] on icon at bounding box center [573, 98] width 8 height 6
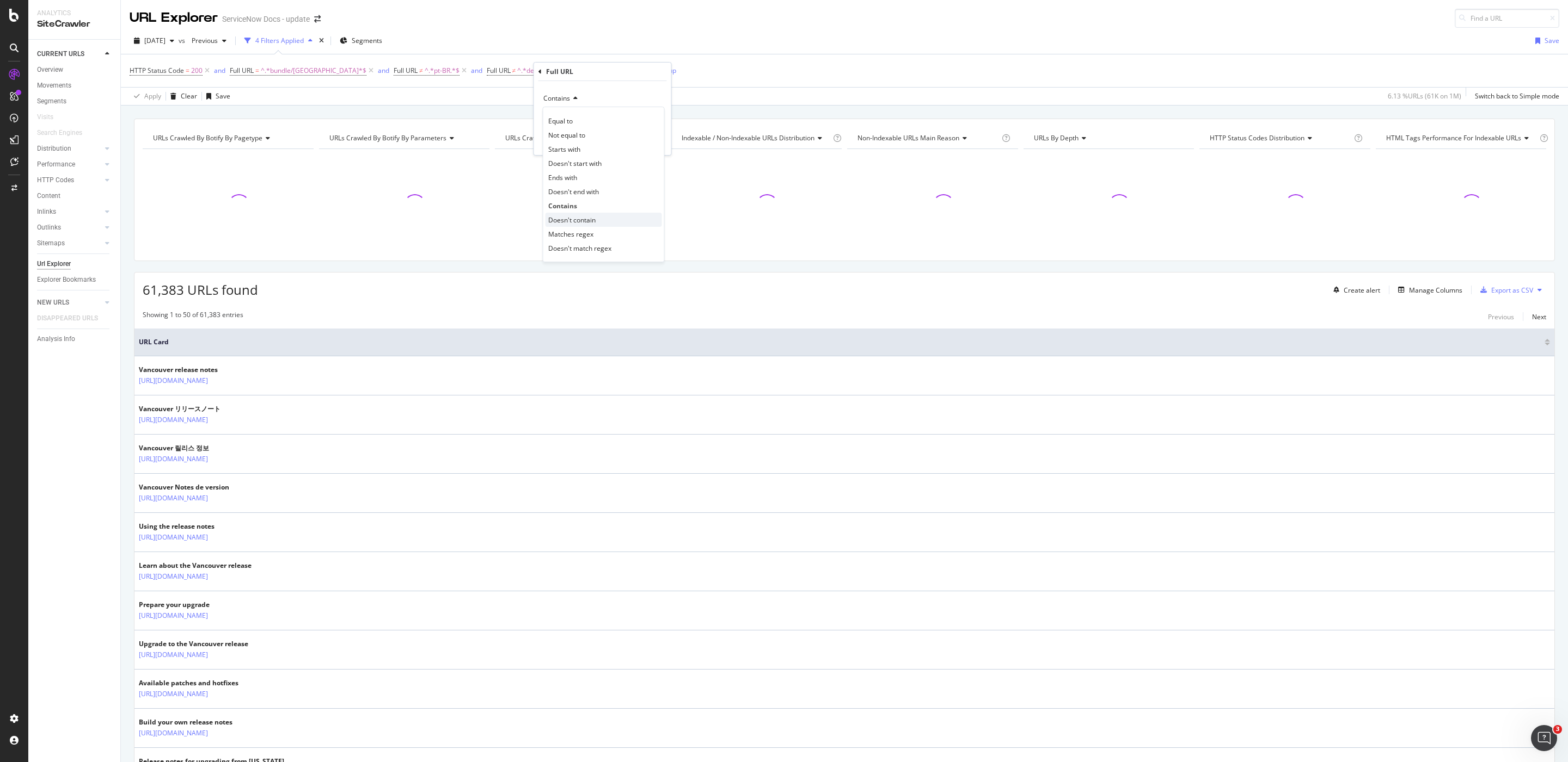
click at [607, 223] on div "Doesn't contain" at bounding box center [603, 220] width 116 height 14
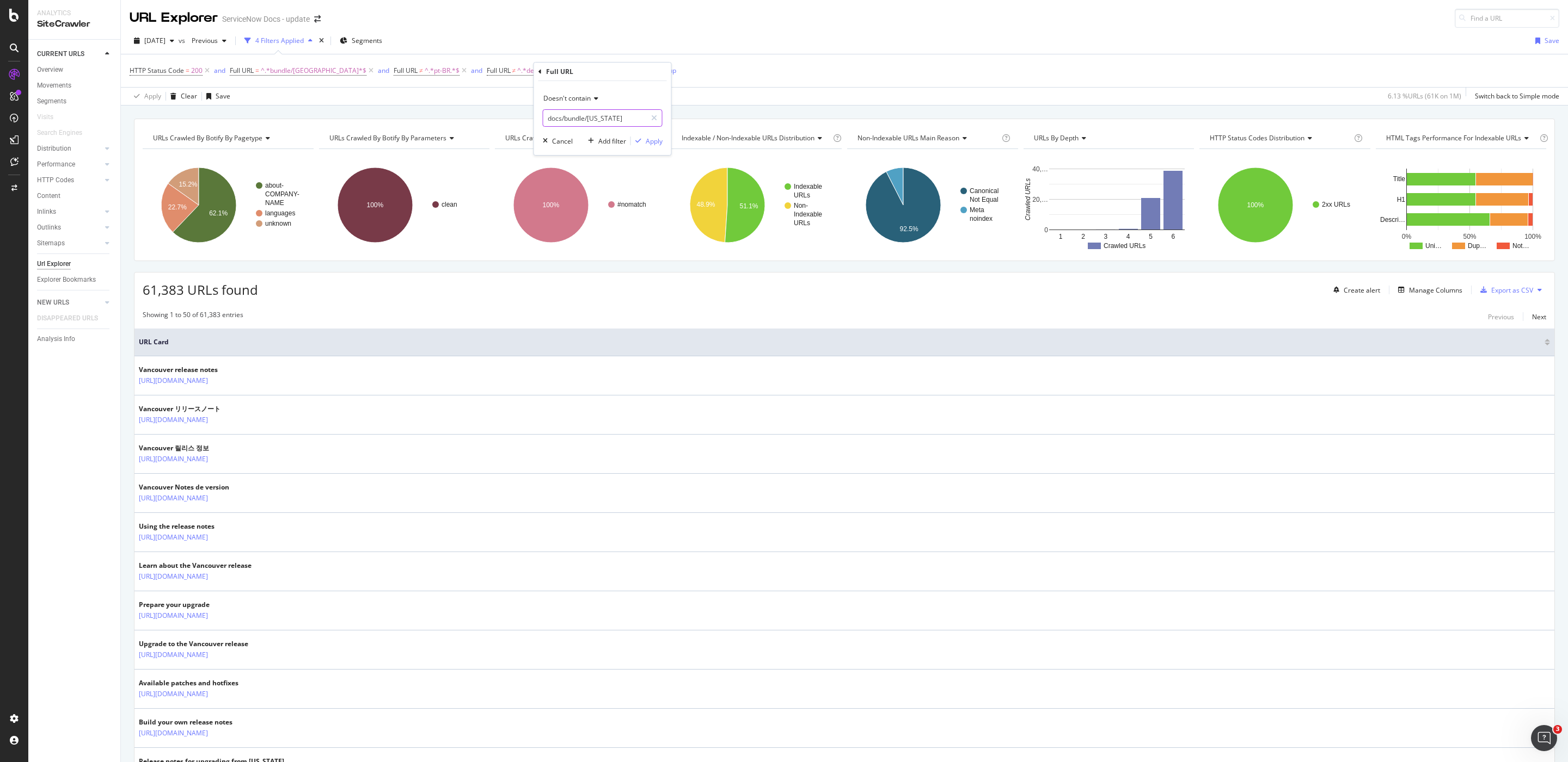
click at [600, 123] on input "docs/bundle/[US_STATE]" at bounding box center [595, 118] width 103 height 18
type input "ja-JP"
click at [654, 144] on div "Apply" at bounding box center [653, 141] width 17 height 9
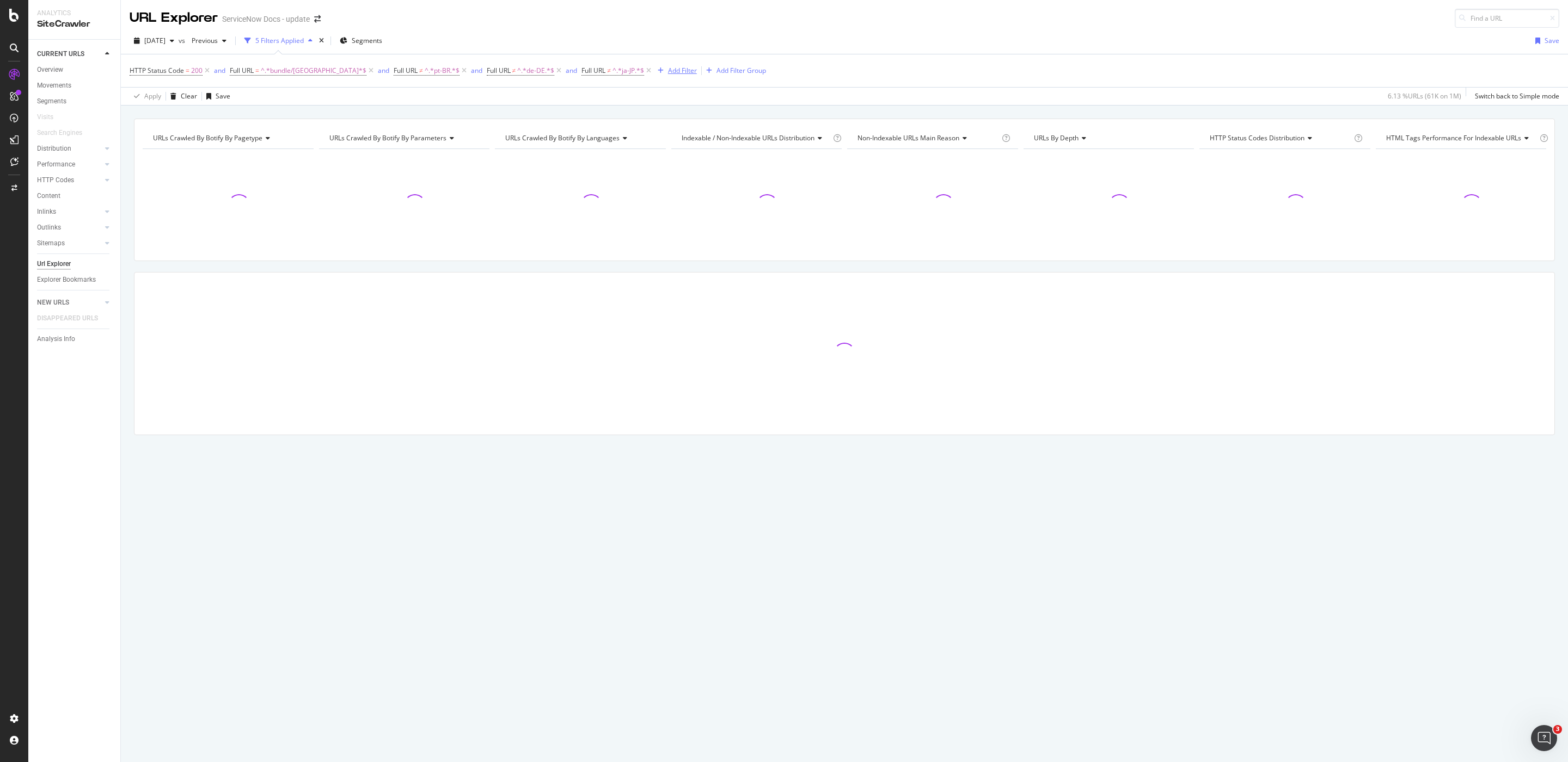
click at [668, 74] on div "Add Filter" at bounding box center [682, 70] width 29 height 9
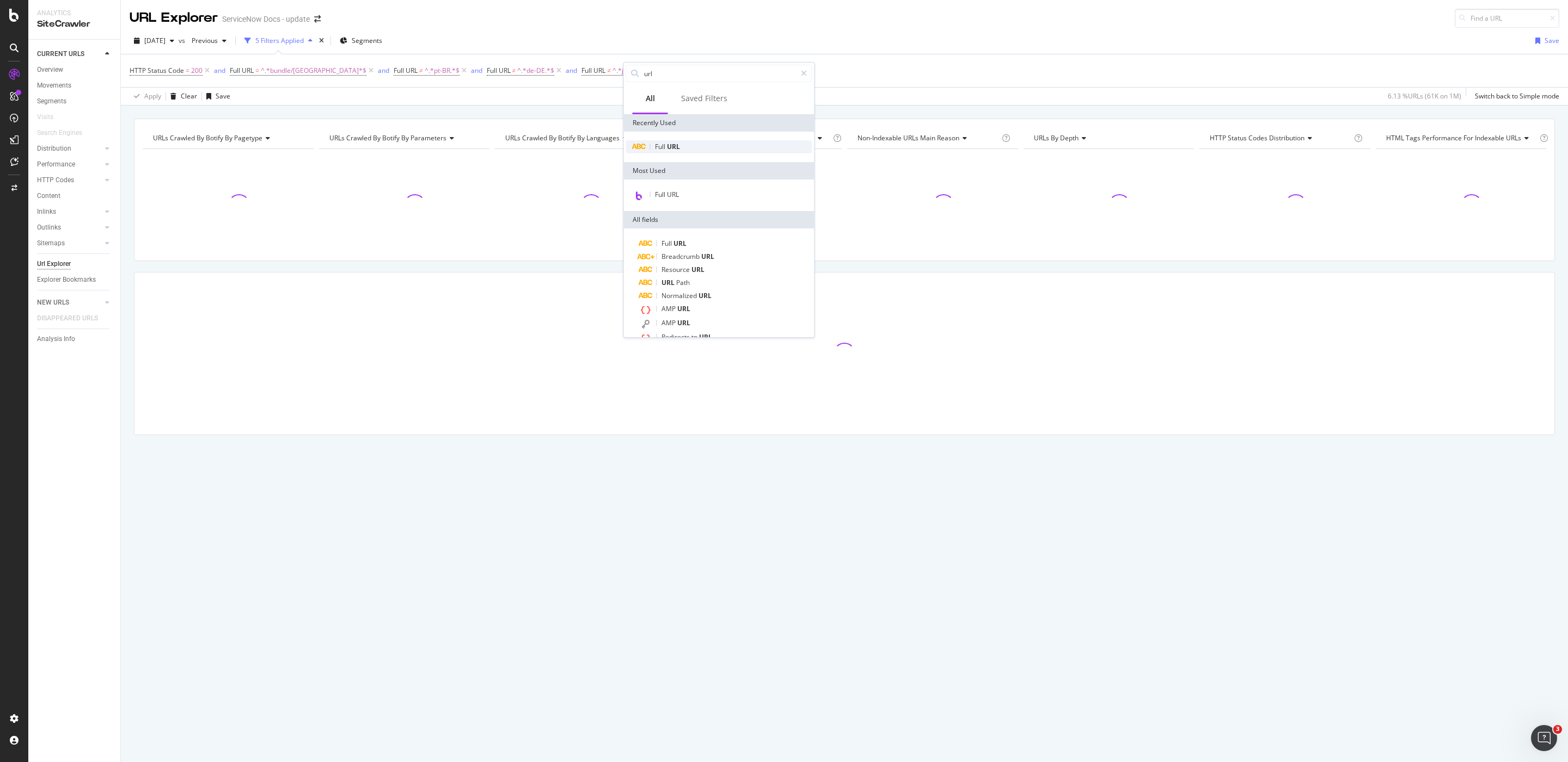
click at [697, 140] on div "Full URL" at bounding box center [719, 146] width 186 height 13
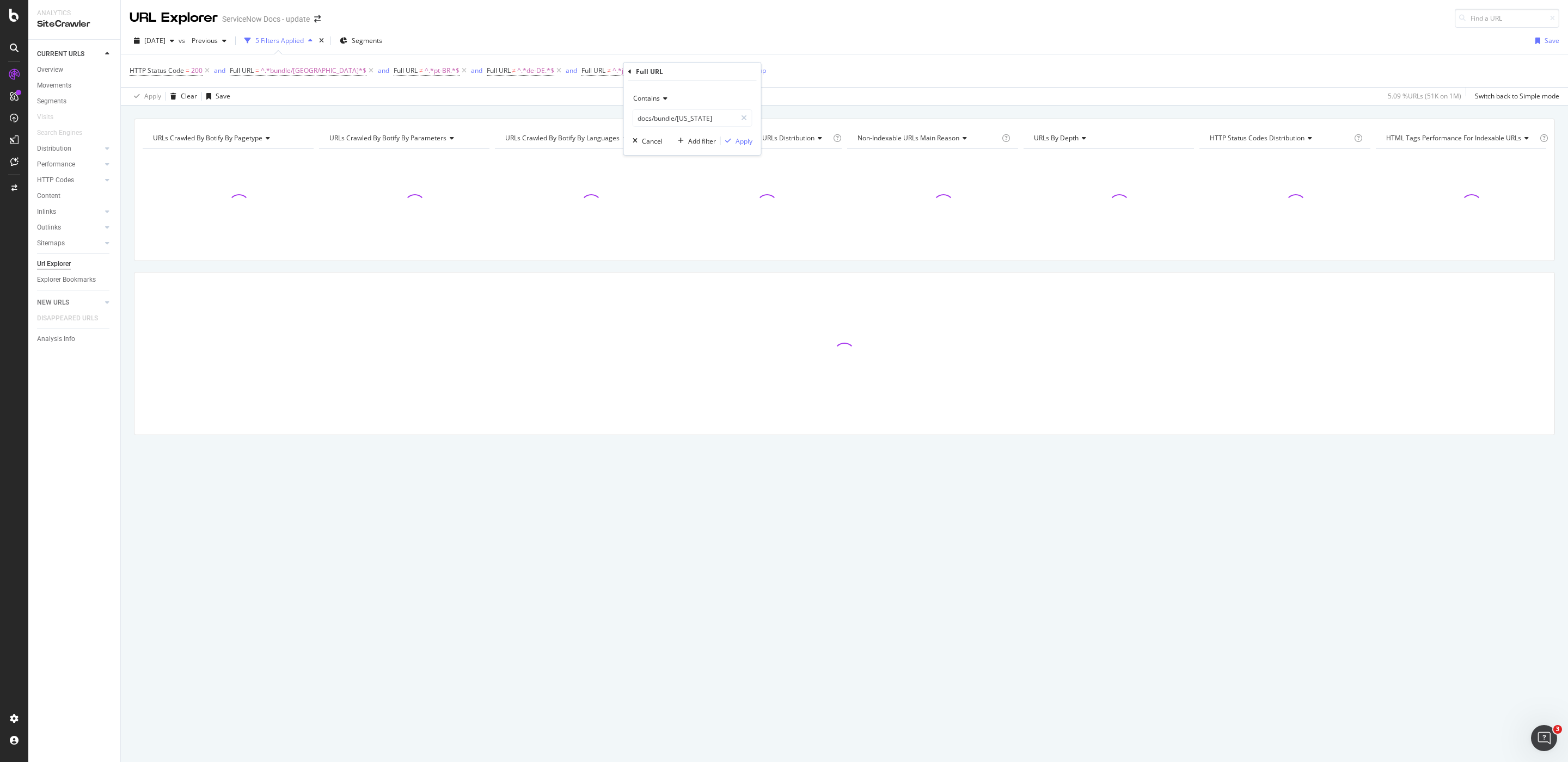
click at [697, 146] on button "Add filter" at bounding box center [695, 141] width 43 height 11
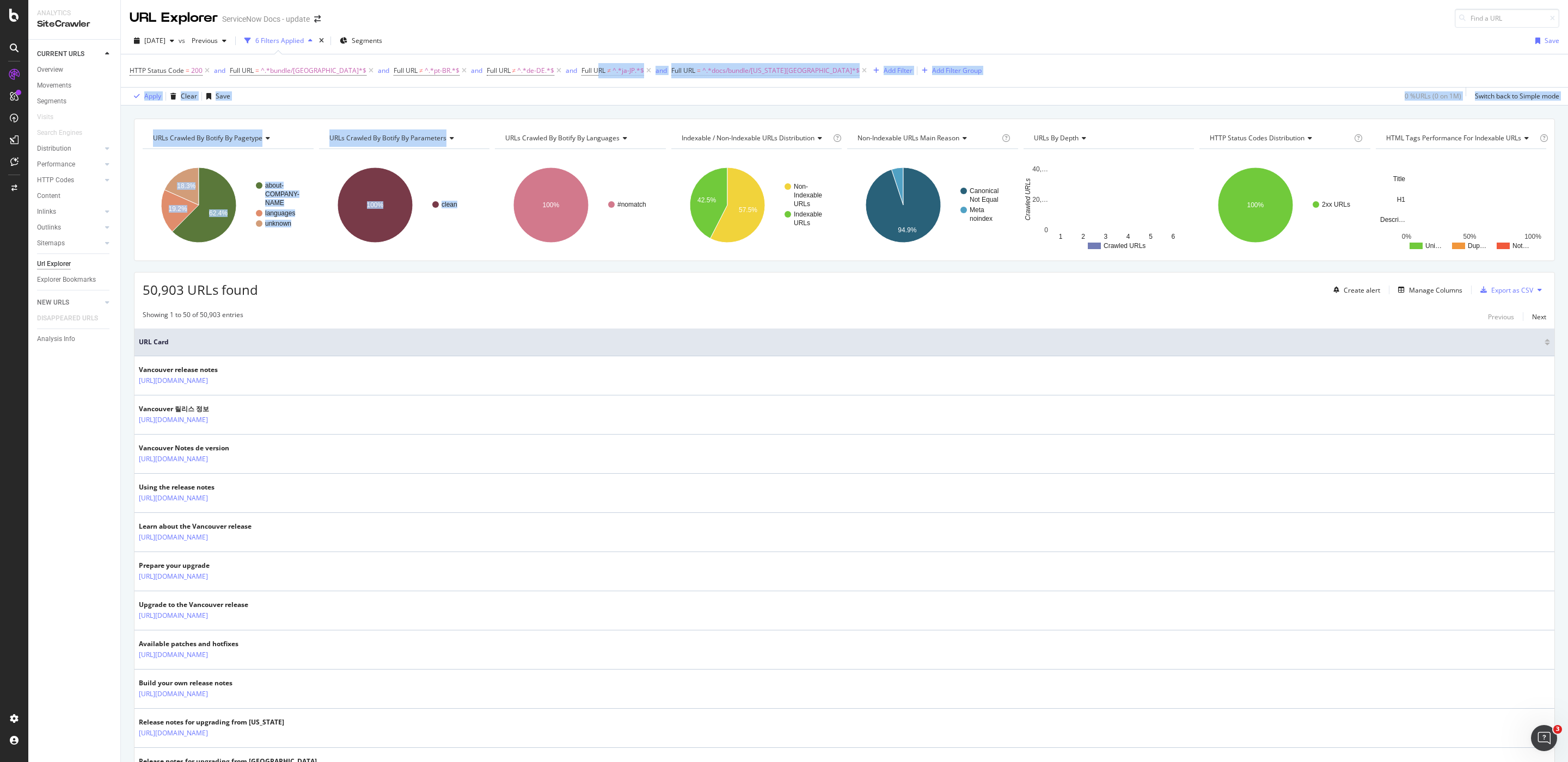
drag, startPoint x: 568, startPoint y: 70, endPoint x: 665, endPoint y: 93, distance: 99.7
click at [620, 119] on div "URL Explorer ServiceNow Docs - update [DATE] vs Previous 6 Filters Applied Segm…" at bounding box center [844, 381] width 1447 height 762
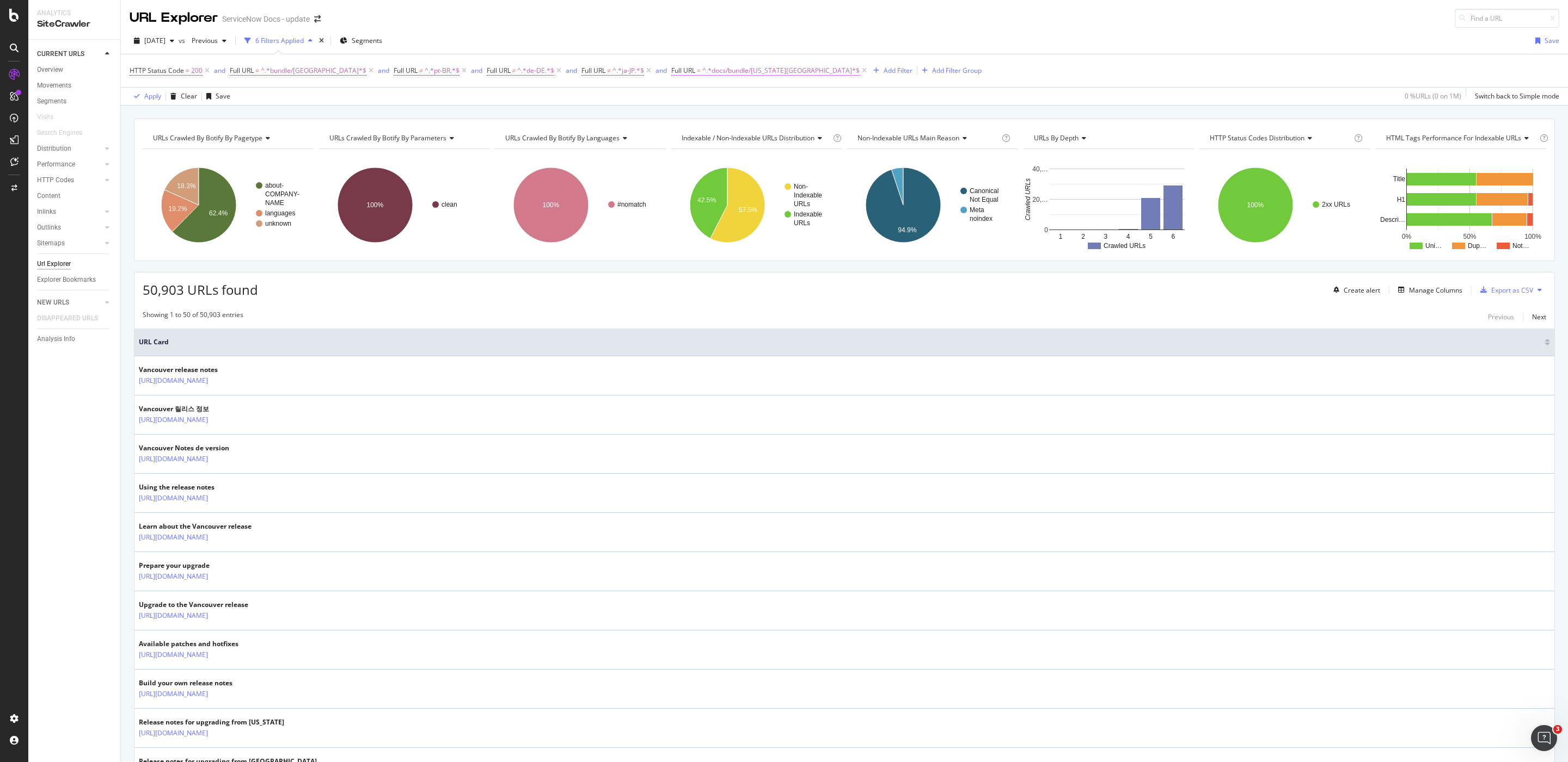
click at [702, 69] on span "^.*docs/bundle/[US_STATE][GEOGRAPHIC_DATA]*$" at bounding box center [781, 71] width 157 height 15
click at [680, 96] on icon at bounding box center [682, 97] width 8 height 6
click at [718, 221] on div "Doesn't contain" at bounding box center [712, 218] width 116 height 14
click at [729, 118] on input "docs/bundle/[US_STATE]" at bounding box center [702, 116] width 103 height 18
type input "fr-FR"
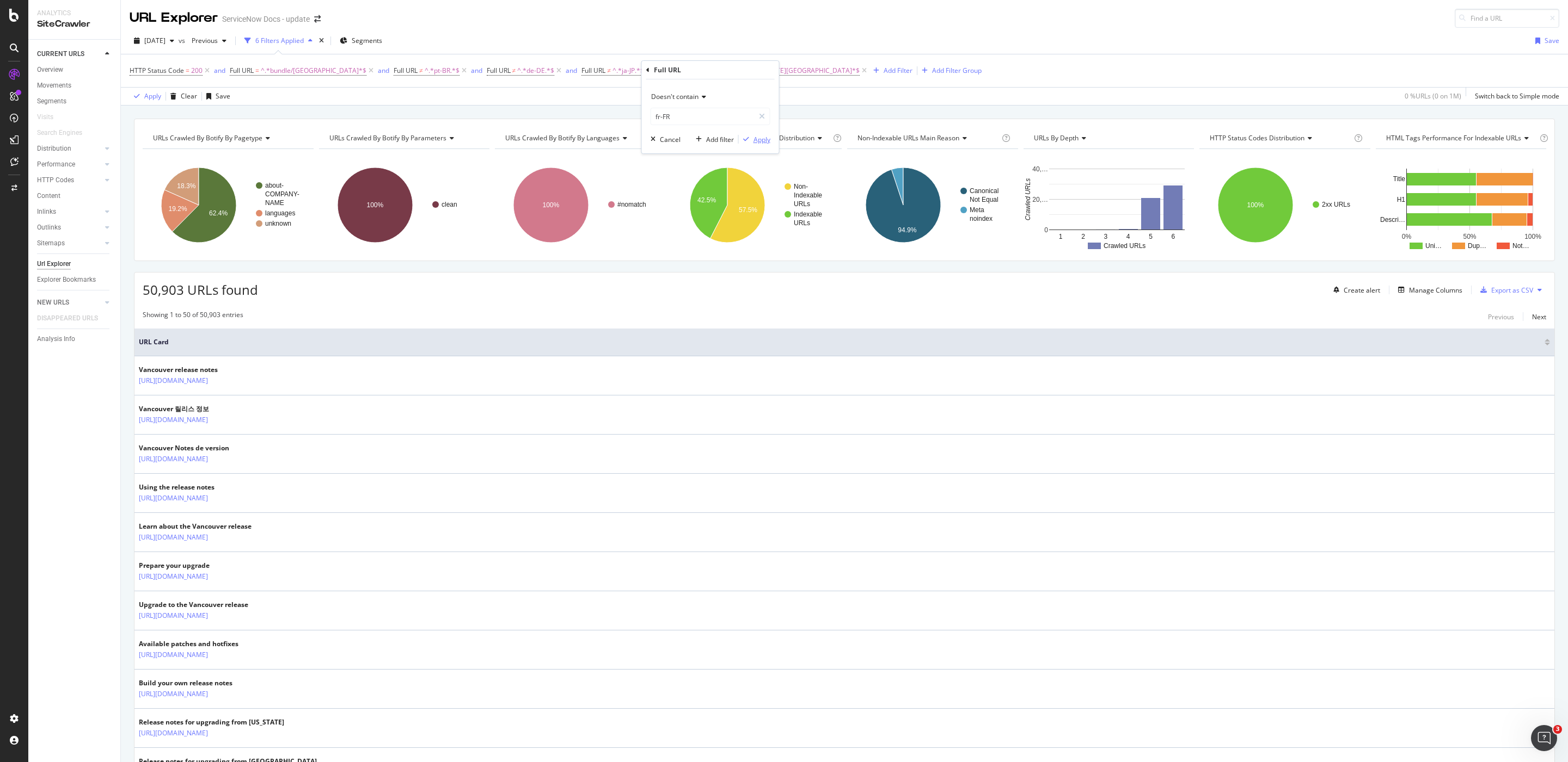
drag, startPoint x: 754, startPoint y: 138, endPoint x: 751, endPoint y: 123, distance: 15.3
click at [755, 139] on div "Apply" at bounding box center [762, 140] width 17 height 9
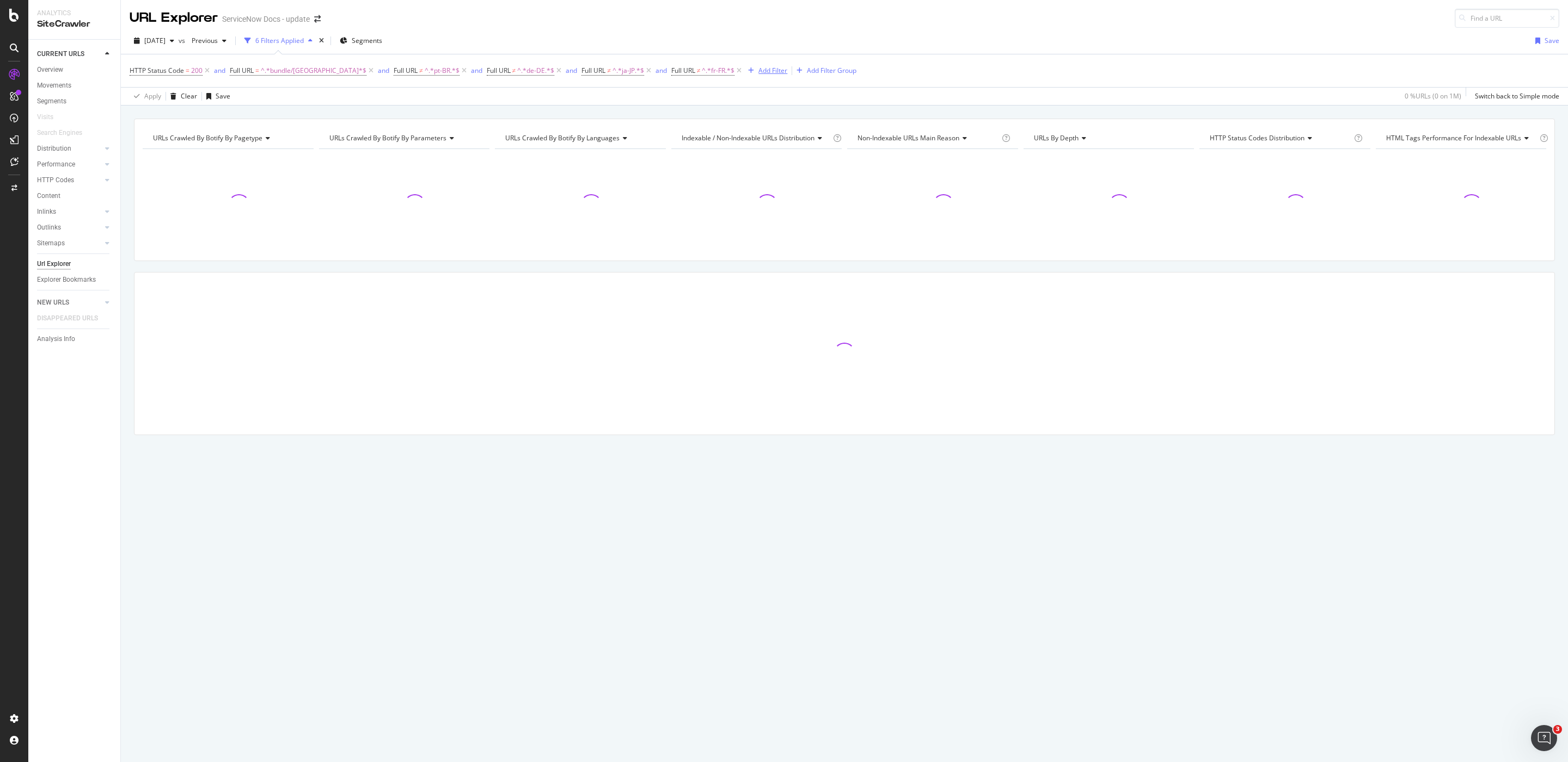
click at [758, 73] on div "Add Filter" at bounding box center [772, 70] width 29 height 9
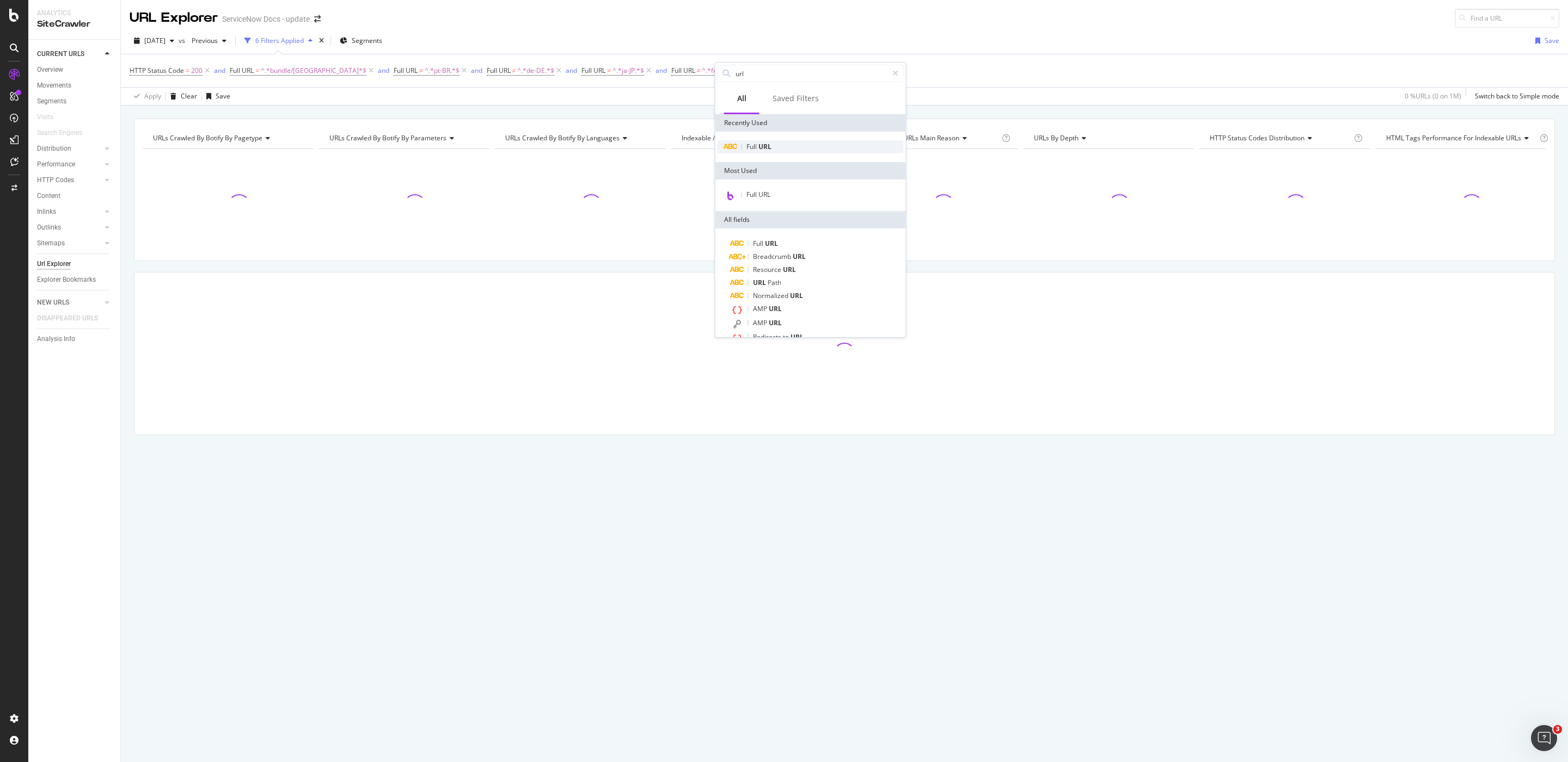
click at [799, 148] on div "Full URL" at bounding box center [810, 146] width 186 height 13
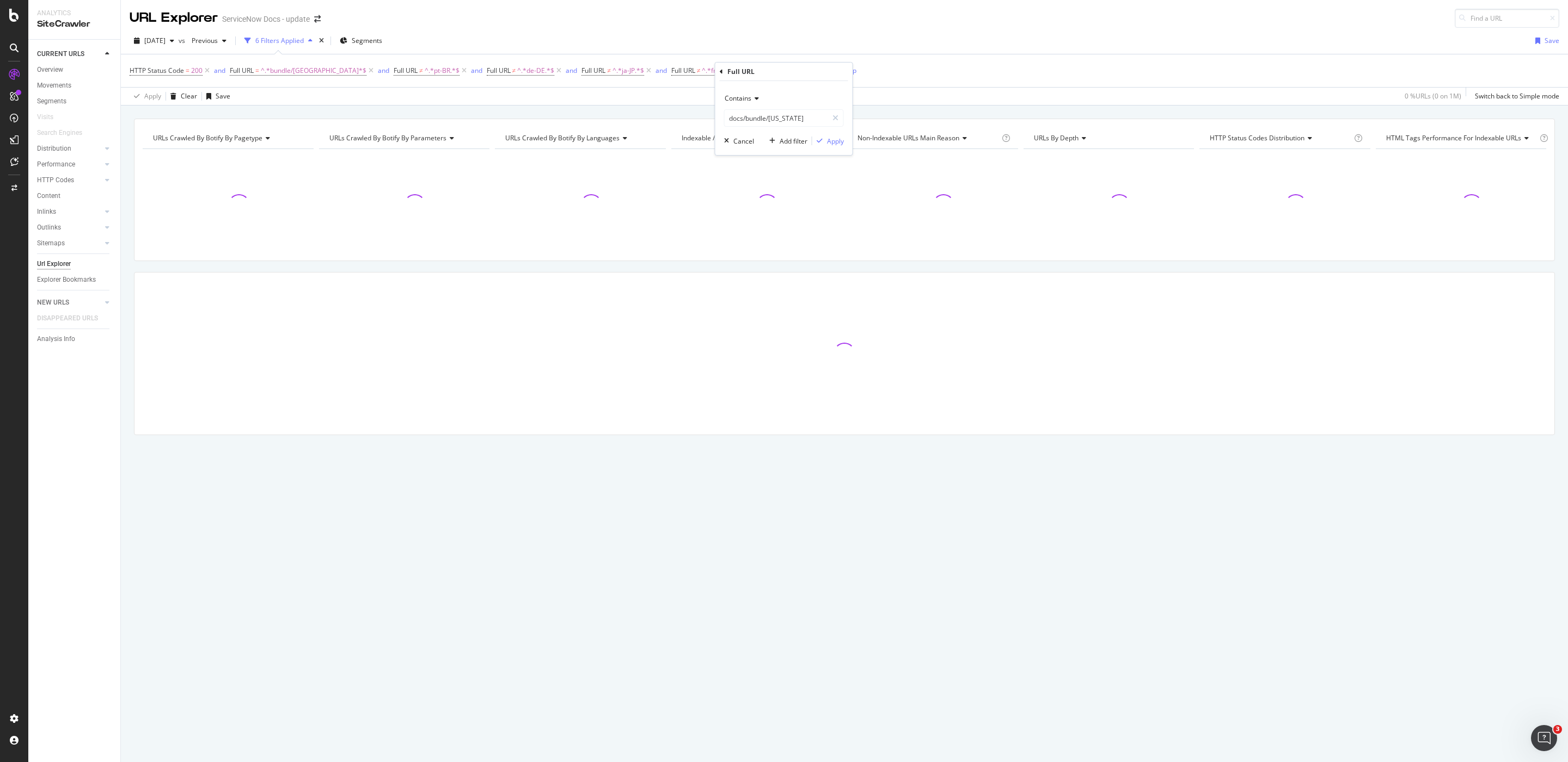
click at [744, 94] on span "Contains" at bounding box center [737, 98] width 27 height 9
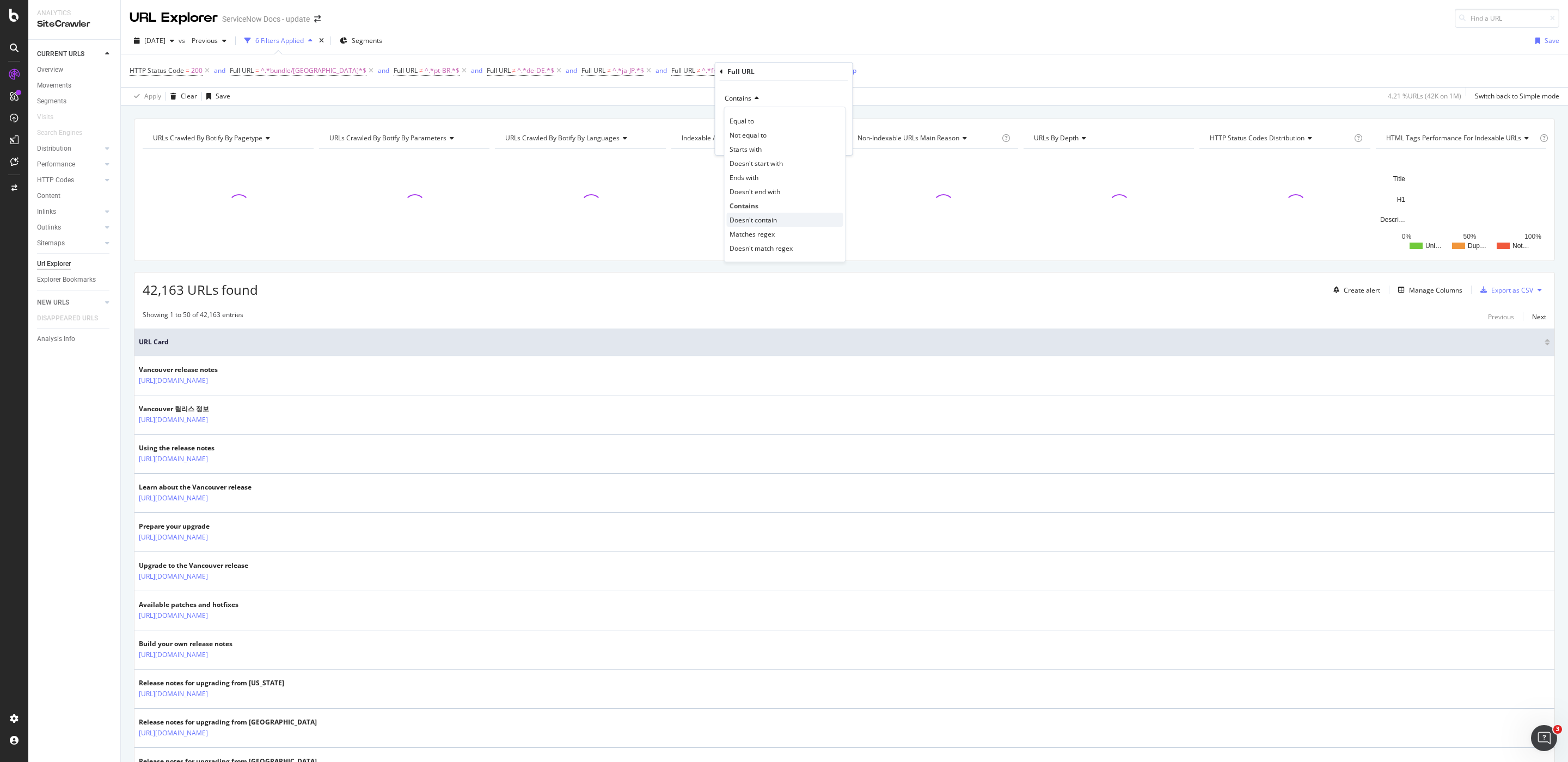
click at [798, 222] on div "Doesn't contain" at bounding box center [785, 220] width 116 height 14
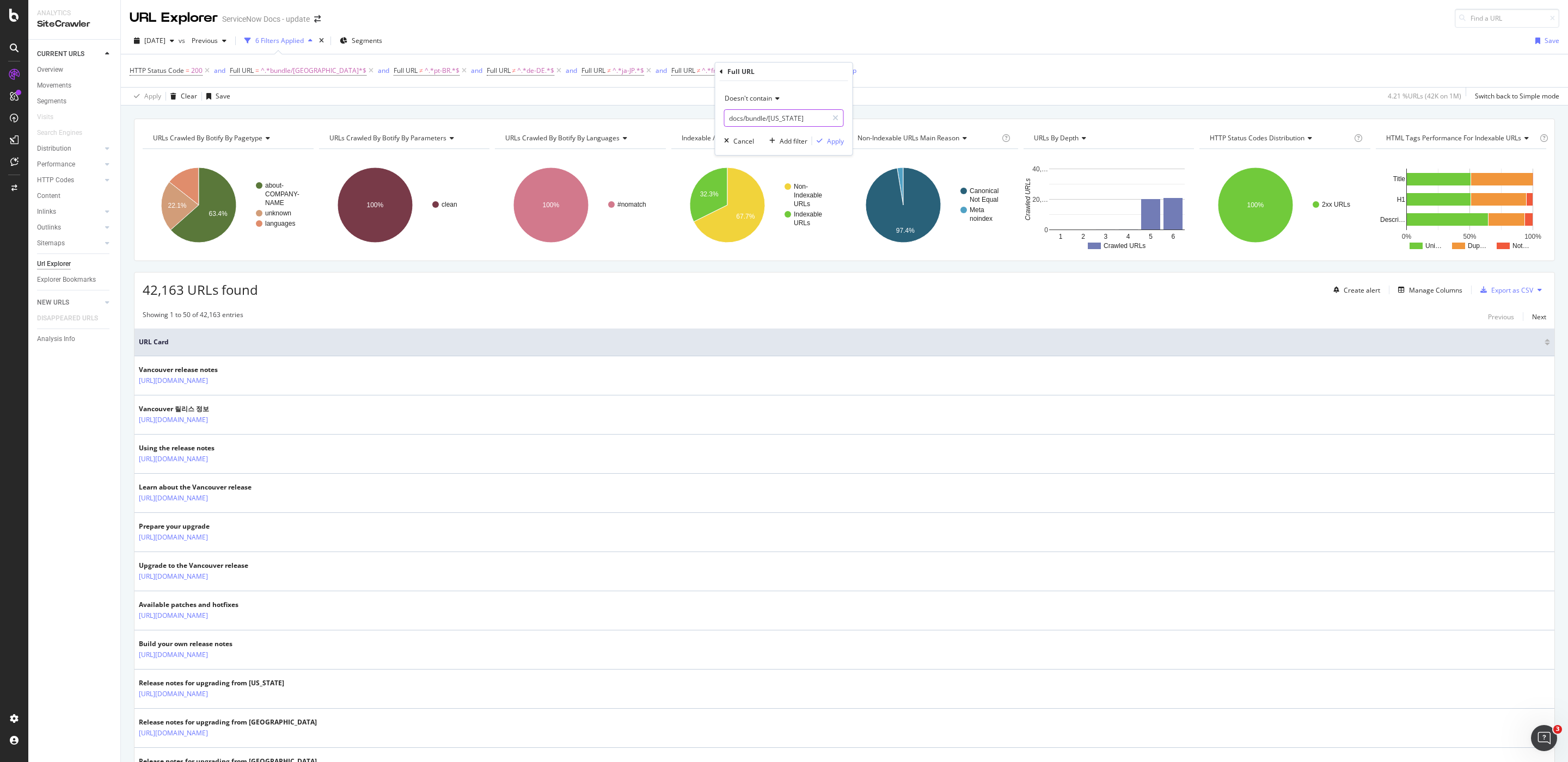
click at [762, 116] on input "docs/bundle/[US_STATE]" at bounding box center [776, 118] width 103 height 18
type input "ko-KR"
click at [838, 143] on div "Apply" at bounding box center [835, 141] width 17 height 9
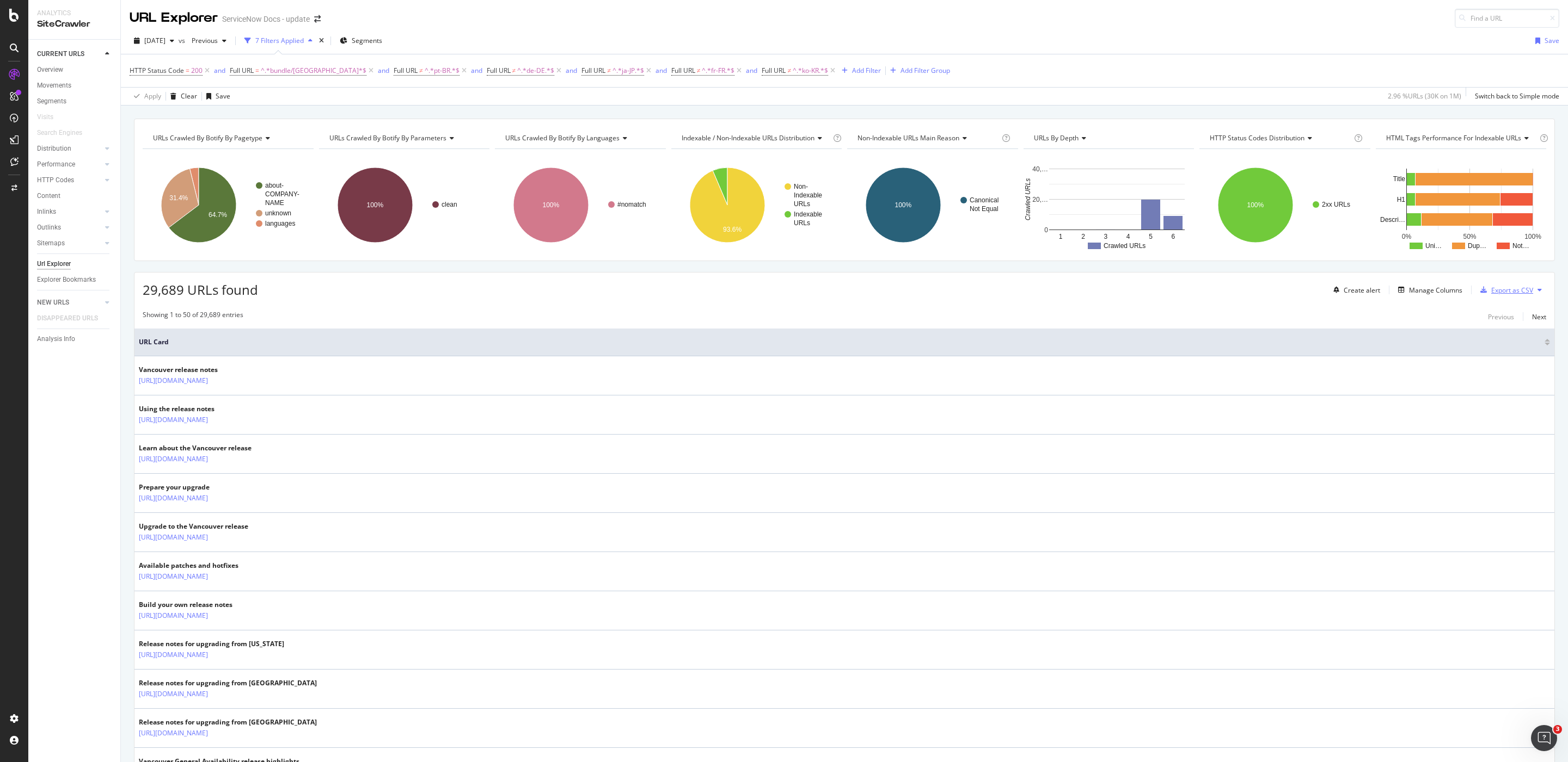
click at [1505, 294] on div "Export as CSV" at bounding box center [1512, 290] width 42 height 9
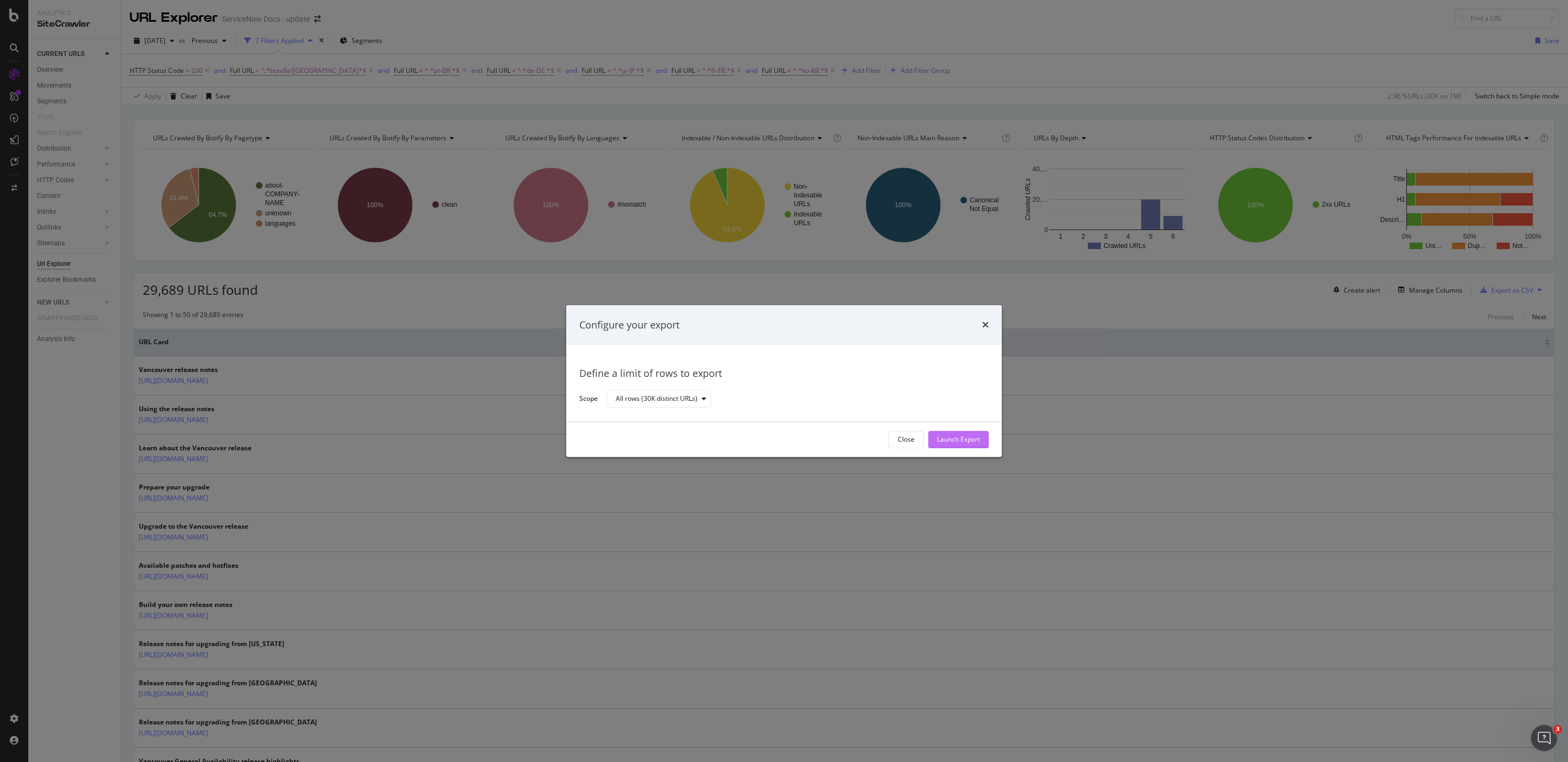
click at [950, 443] on div "Launch Export" at bounding box center [958, 440] width 43 height 9
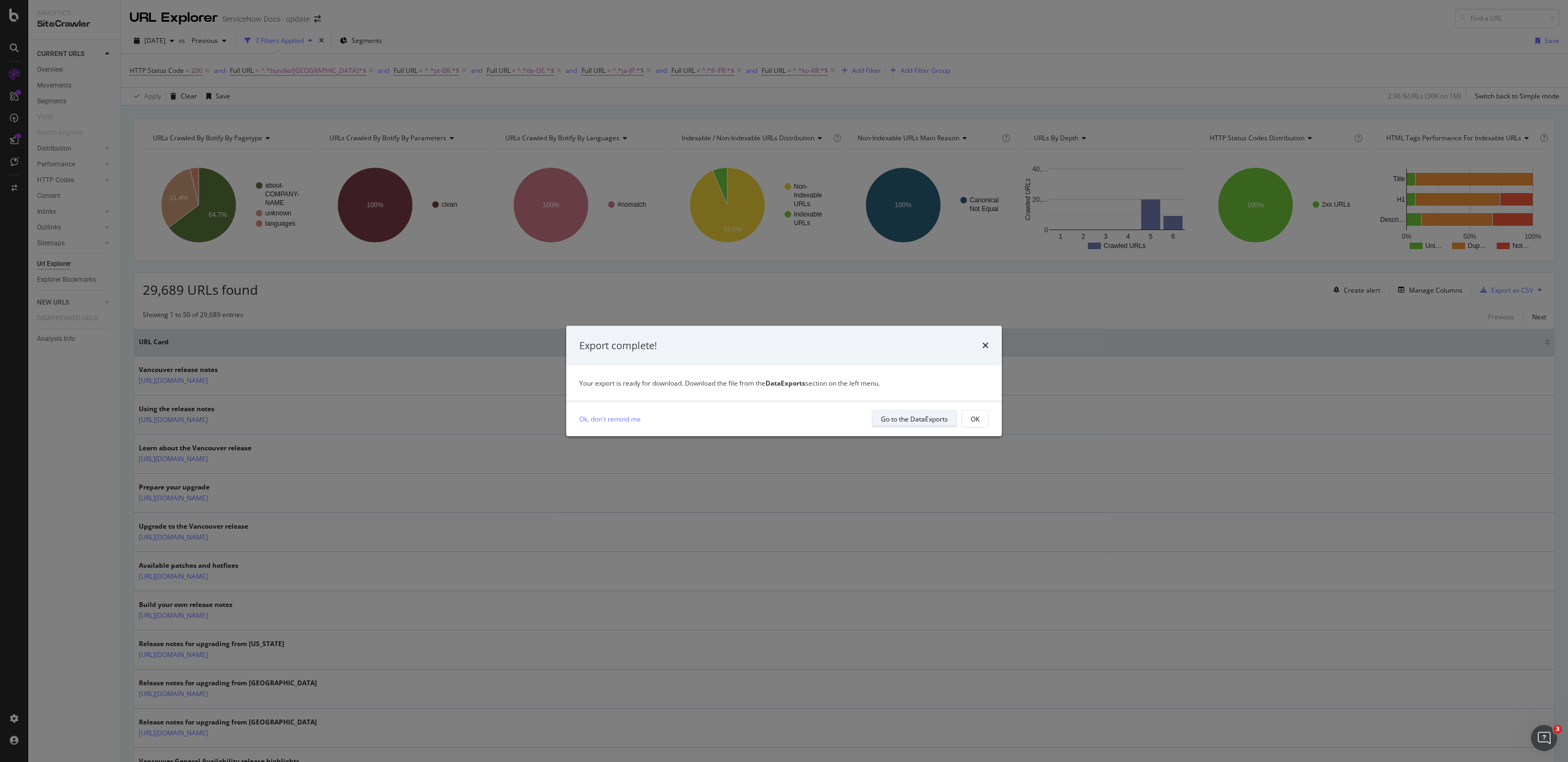
click at [925, 422] on div "Go to the DataExports" at bounding box center [914, 419] width 67 height 9
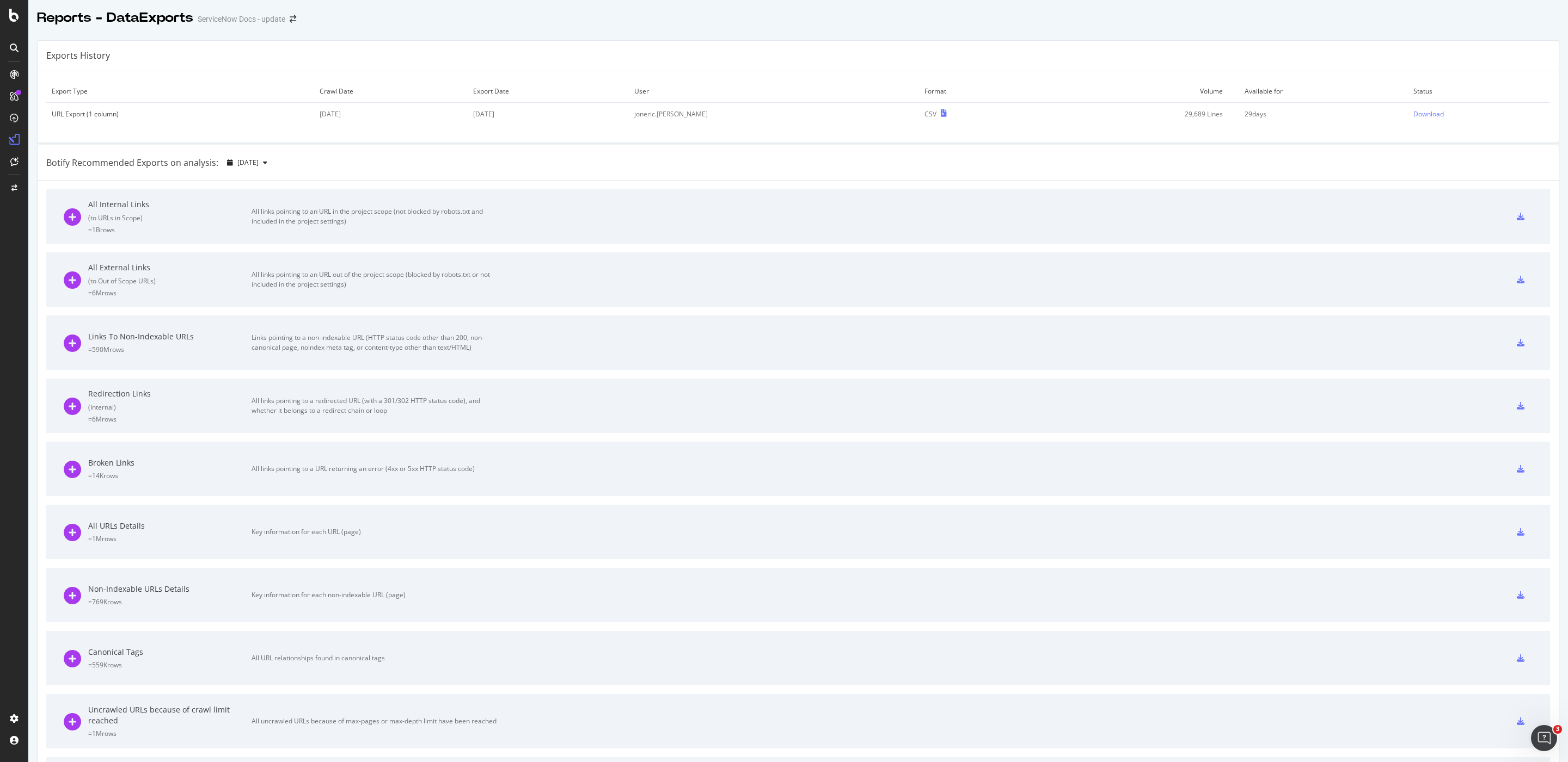
click at [1475, 129] on div "Export Type Crawl Date Export Date User Format Volume Available for Status URL …" at bounding box center [798, 107] width 1521 height 71
click at [1413, 115] on div "Download" at bounding box center [1428, 114] width 31 height 9
